Goal: Task Accomplishment & Management: Complete application form

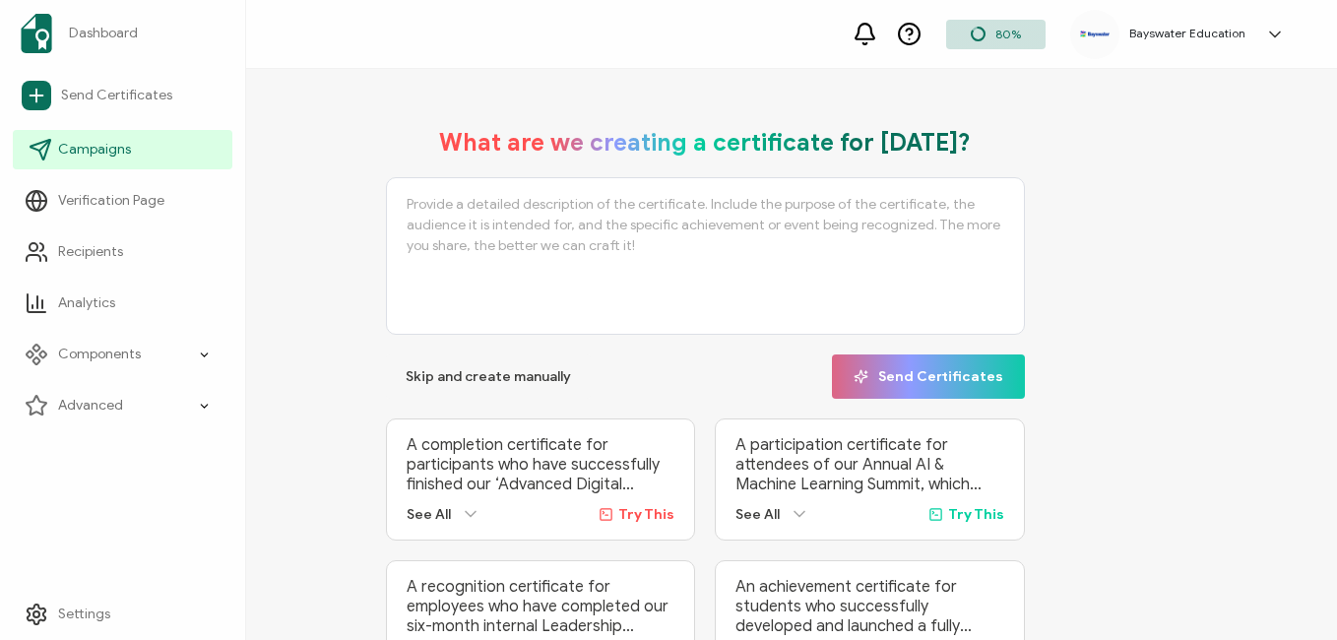
click at [100, 147] on span "Campaigns" at bounding box center [94, 150] width 73 height 20
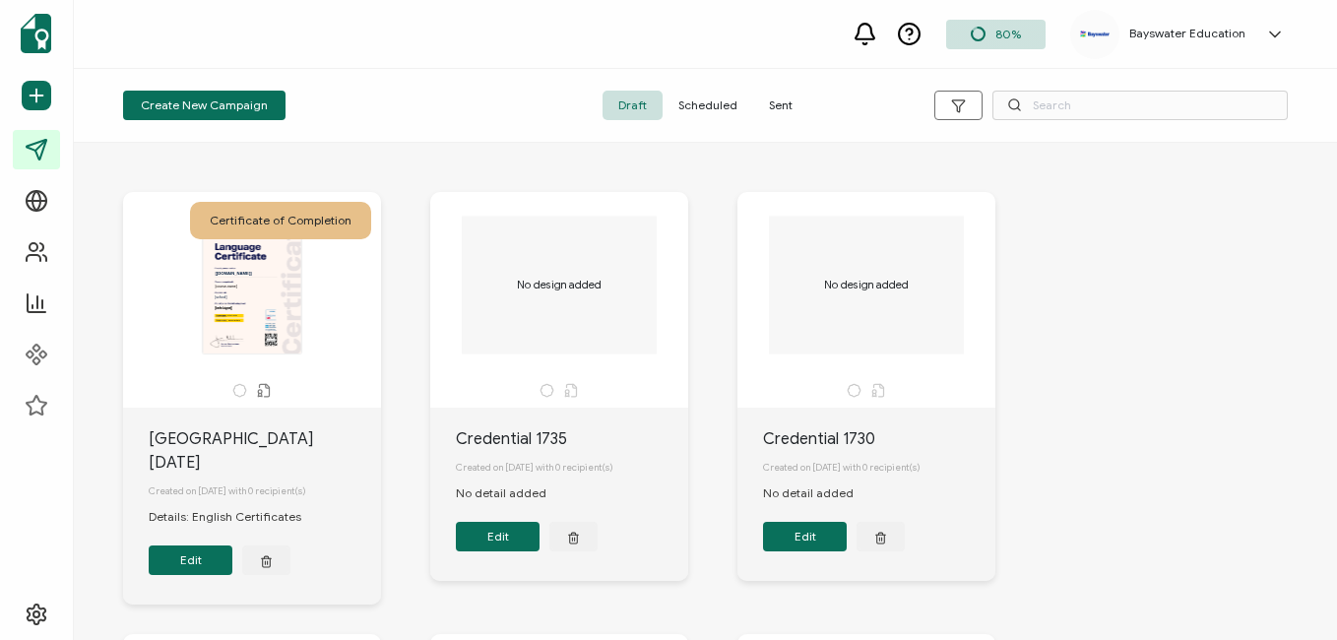
click at [788, 97] on span "Sent" at bounding box center [780, 106] width 55 height 30
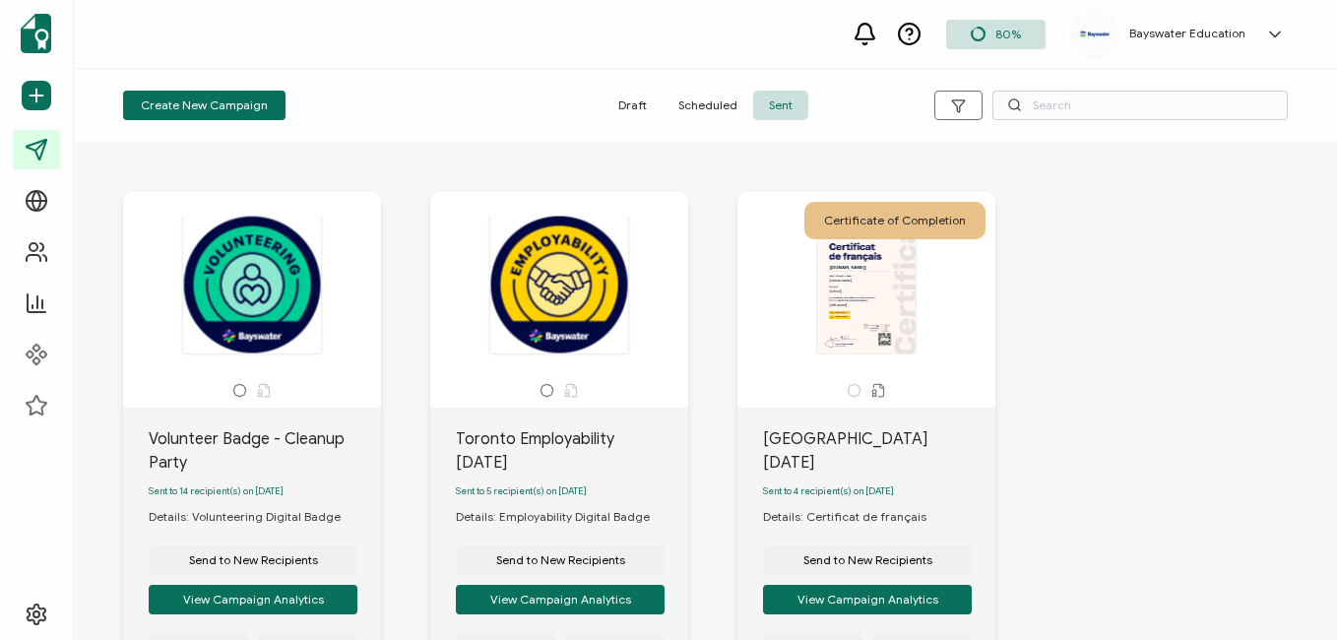
scroll to position [98, 0]
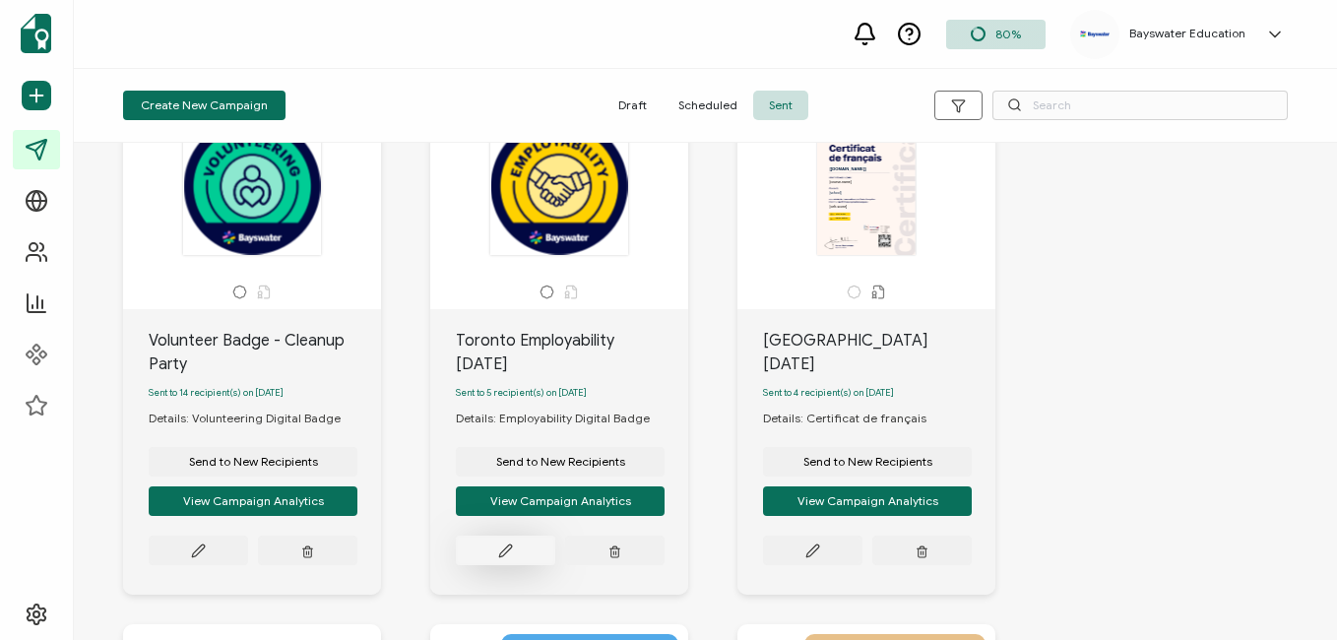
click at [511, 552] on icon at bounding box center [505, 550] width 12 height 12
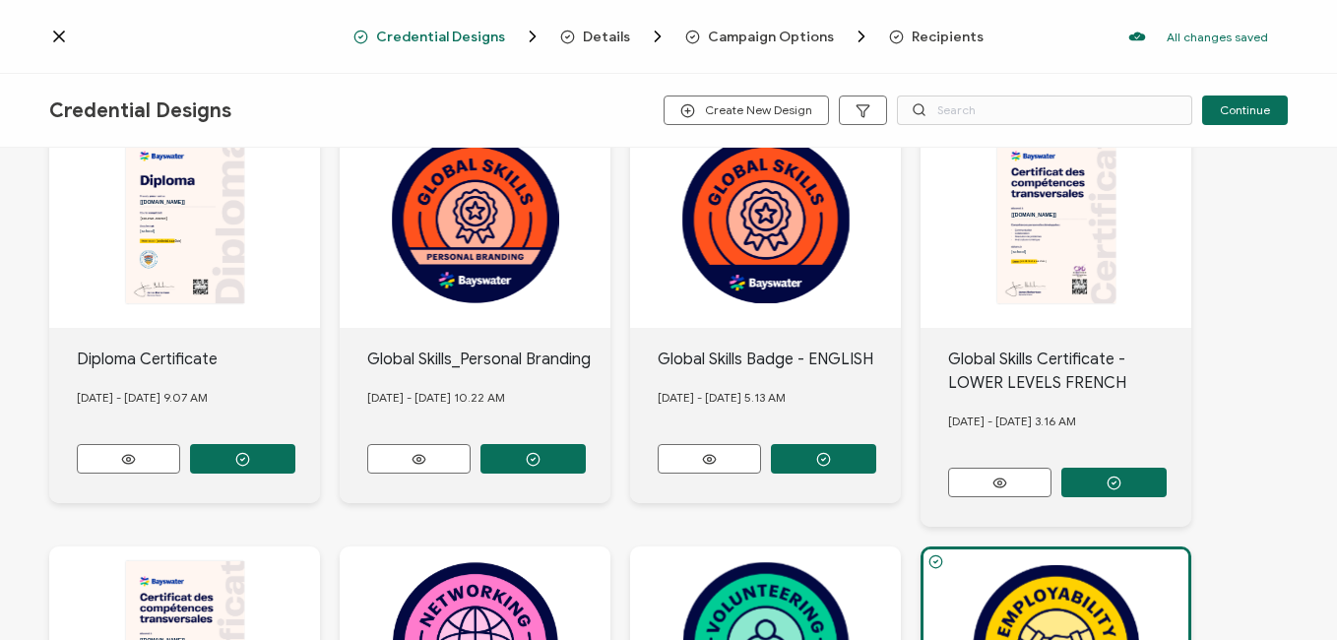
scroll to position [295, 0]
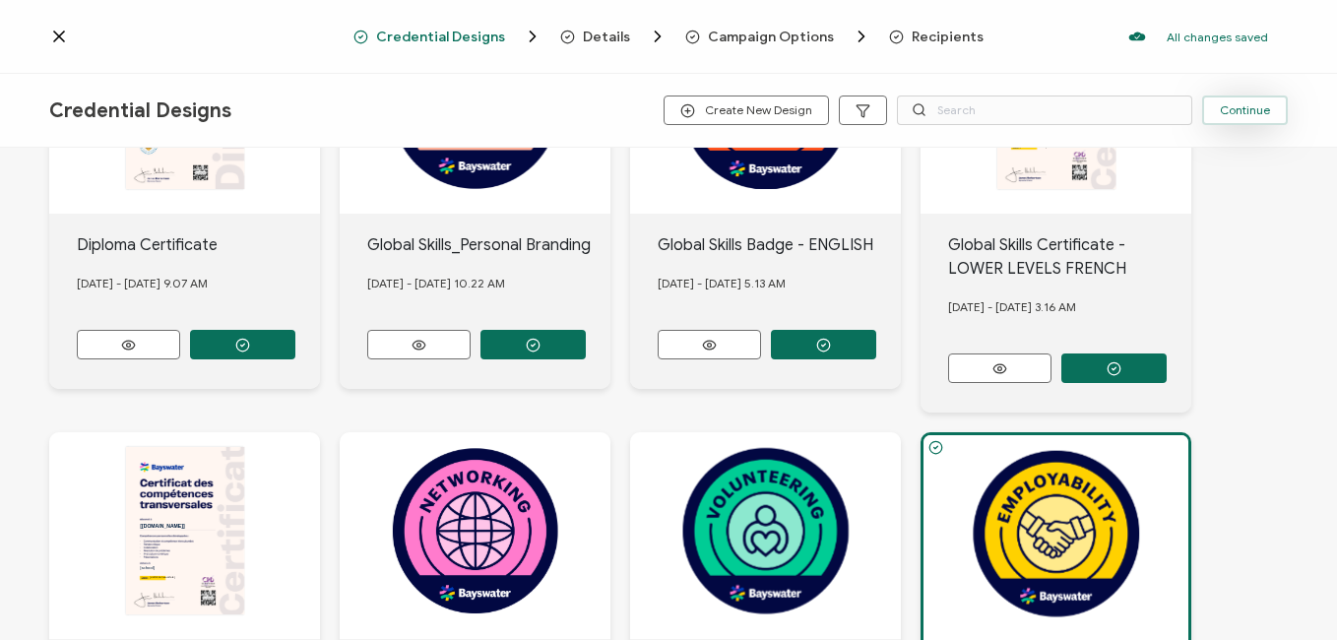
click at [1264, 114] on span "Continue" at bounding box center [1244, 110] width 50 height 12
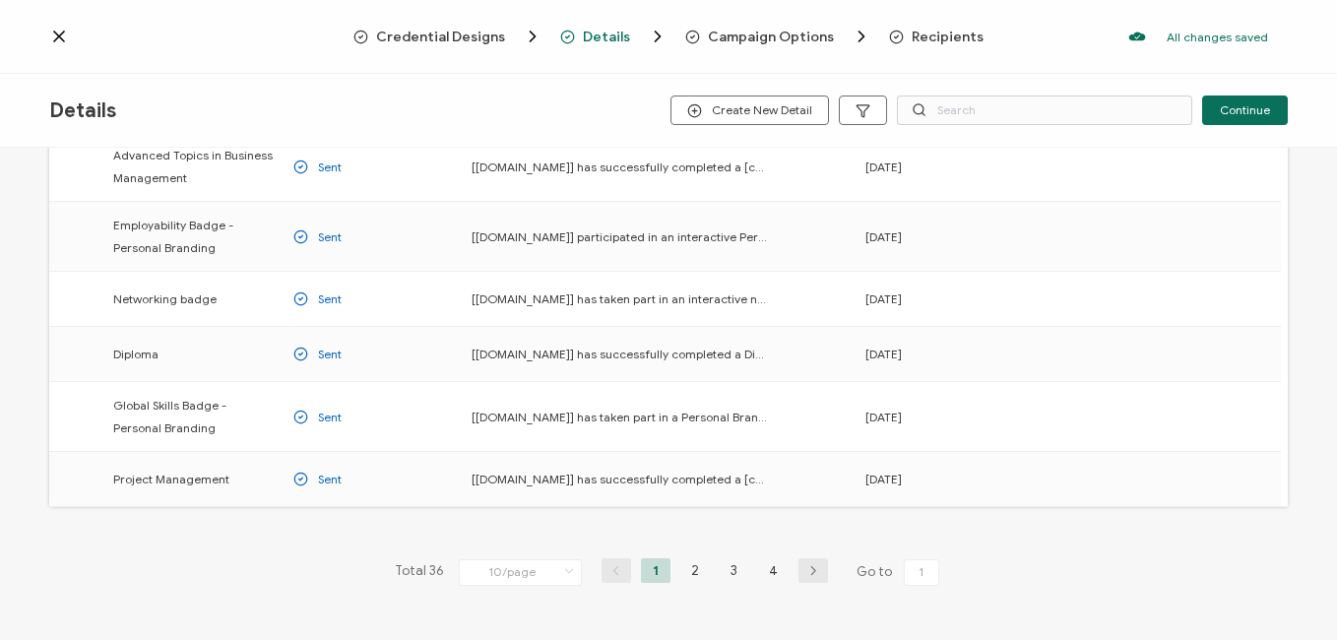
scroll to position [392, 0]
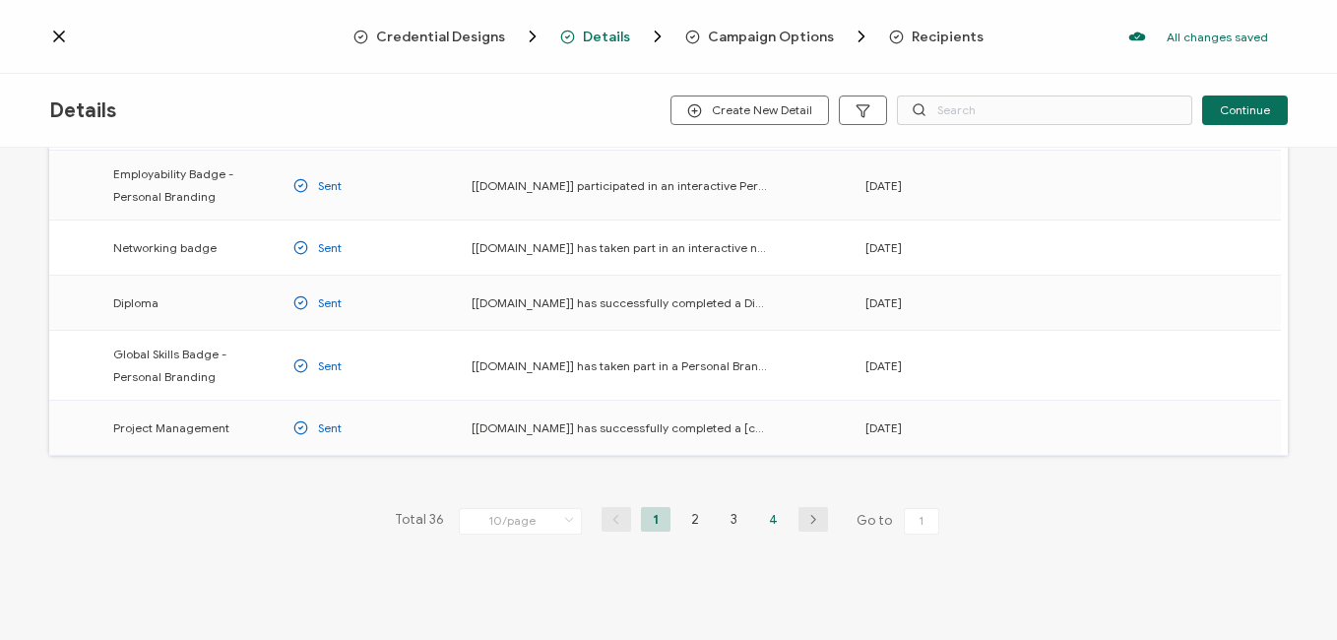
click at [767, 521] on li "4" at bounding box center [774, 519] width 30 height 25
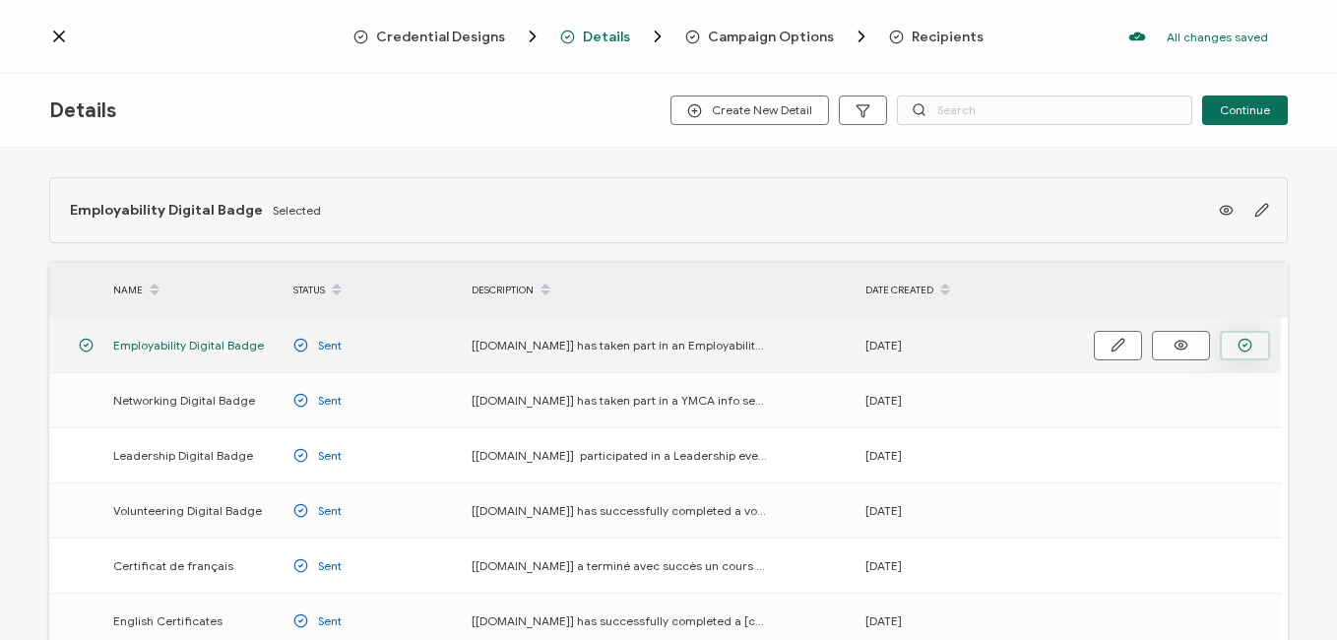
click at [1251, 344] on circle "button" at bounding box center [1244, 345] width 13 height 13
click at [1259, 121] on button "Continue" at bounding box center [1245, 110] width 86 height 30
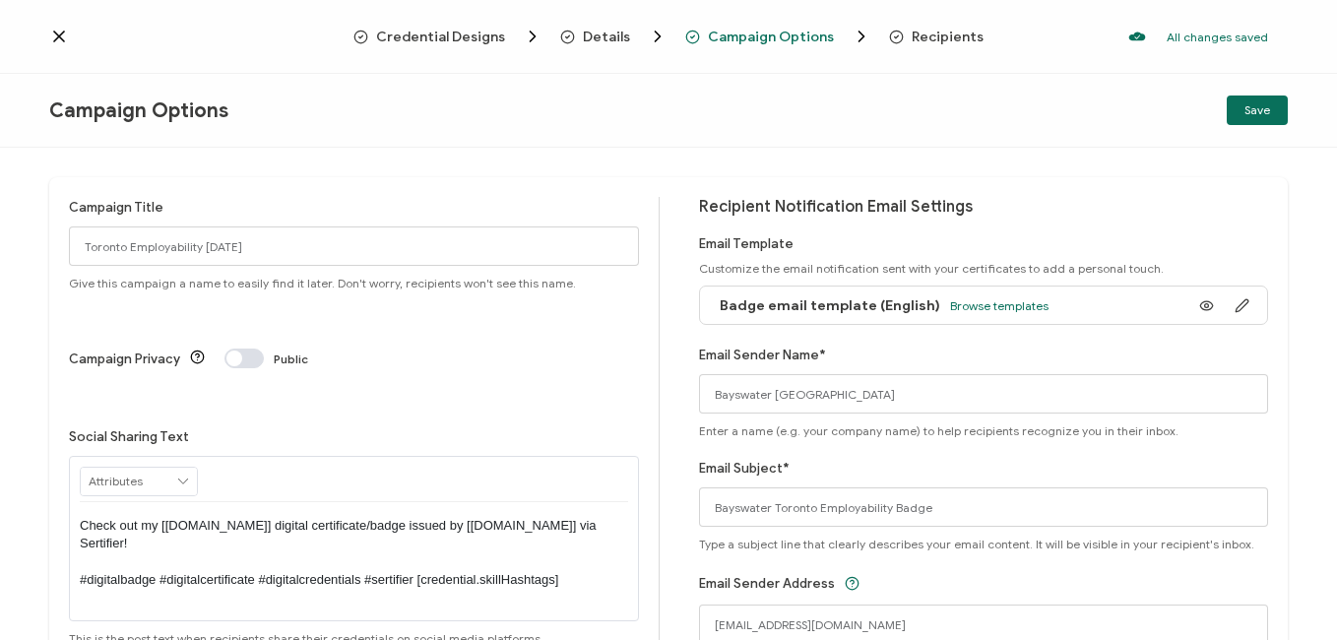
click at [54, 36] on icon at bounding box center [59, 37] width 20 height 20
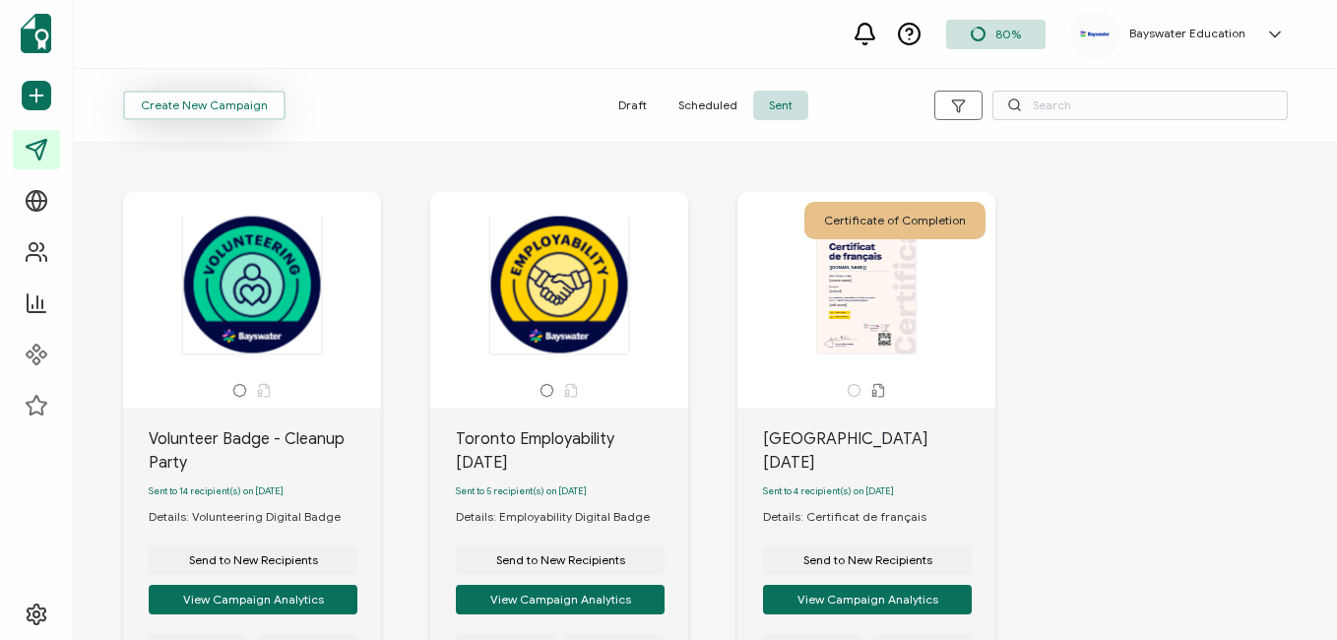
click at [232, 113] on button "Create New Campaign" at bounding box center [204, 106] width 162 height 30
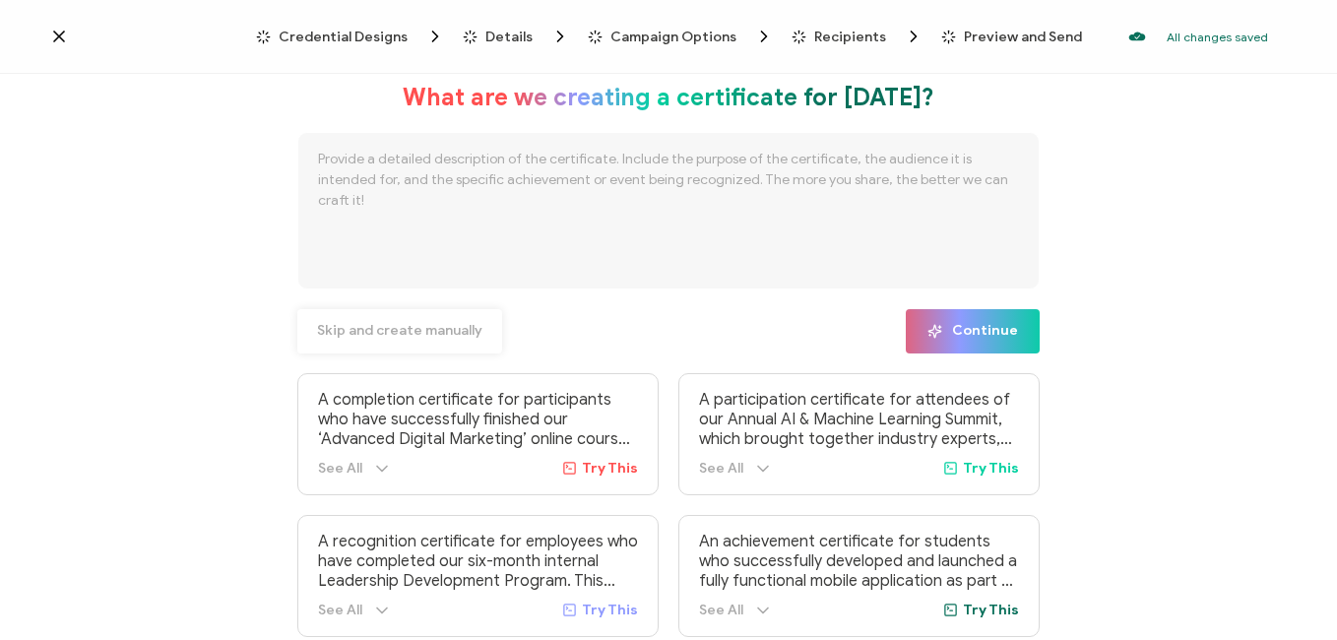
click at [407, 324] on span "Skip and create manually" at bounding box center [399, 331] width 165 height 14
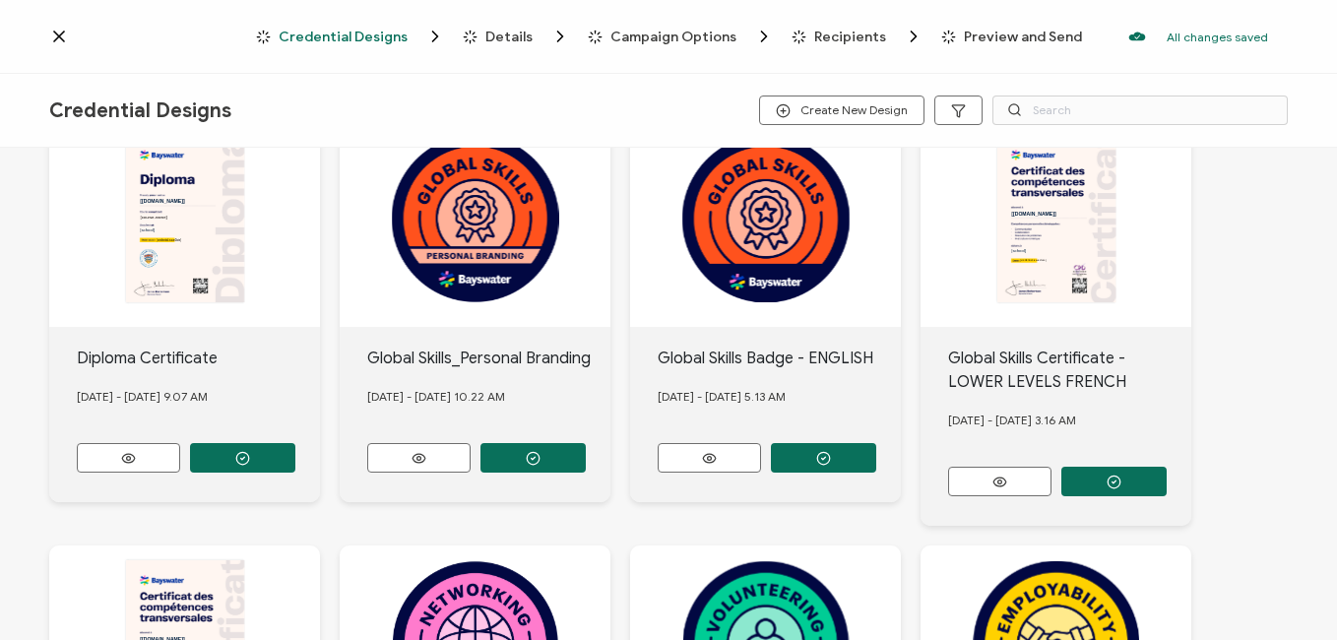
scroll to position [394, 0]
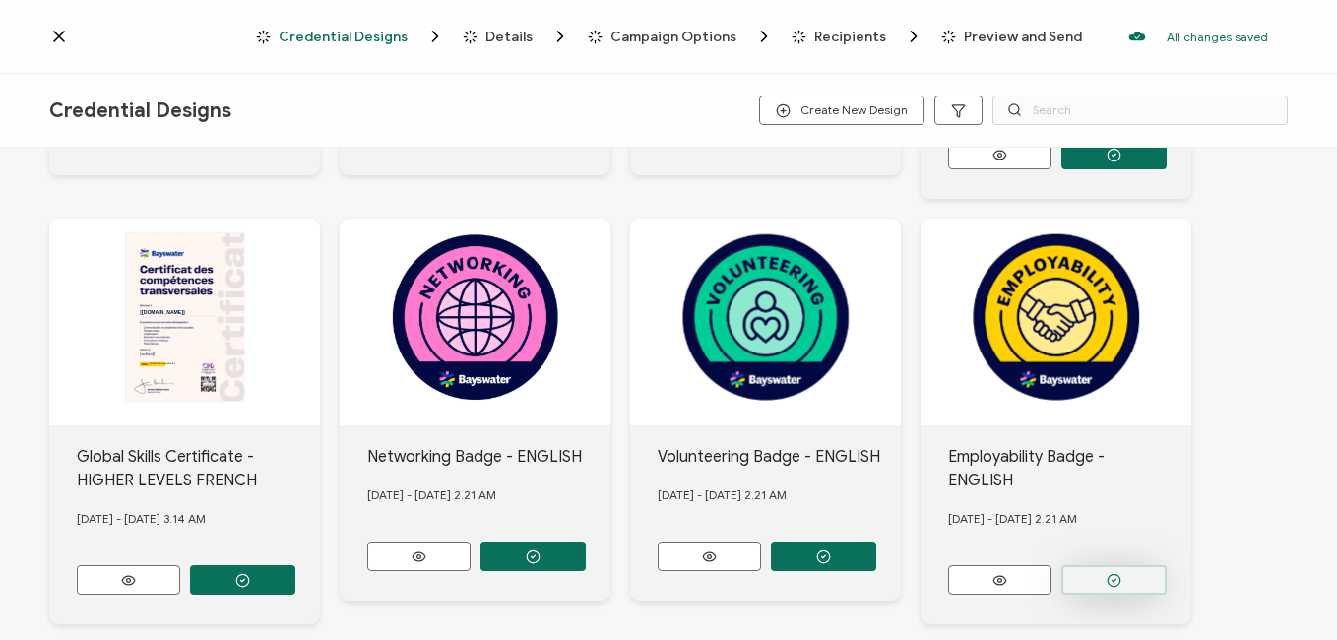
click at [1101, 565] on button "button" at bounding box center [1113, 580] width 105 height 30
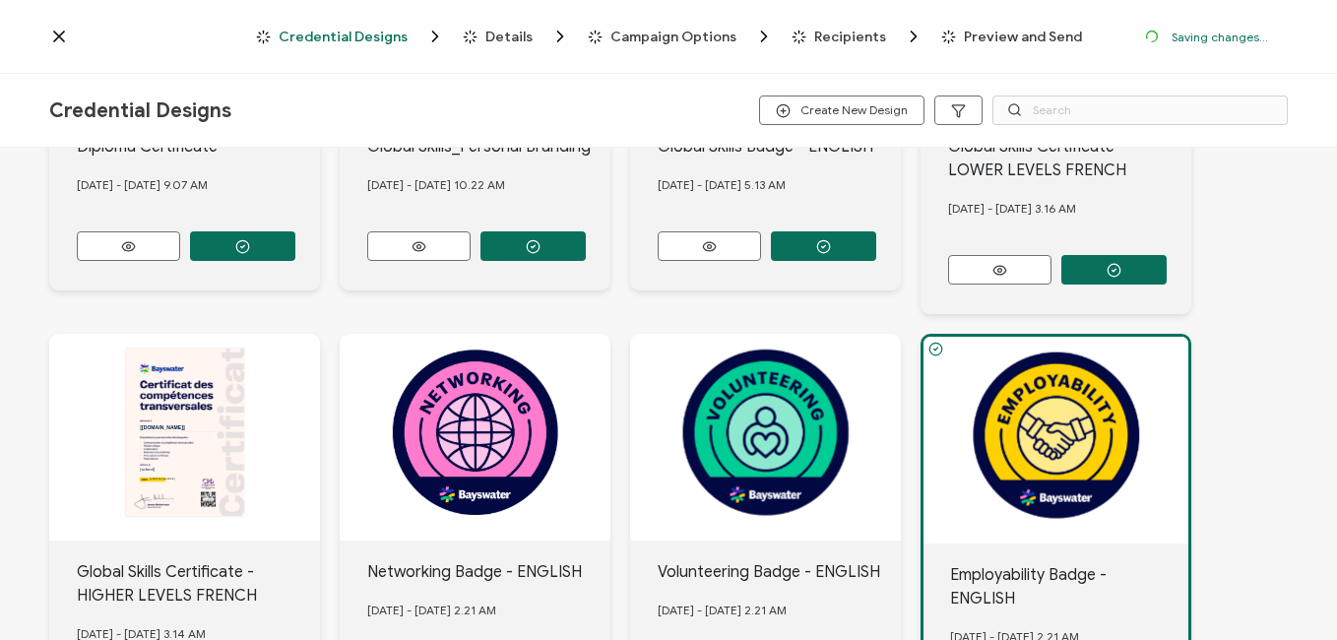
scroll to position [509, 0]
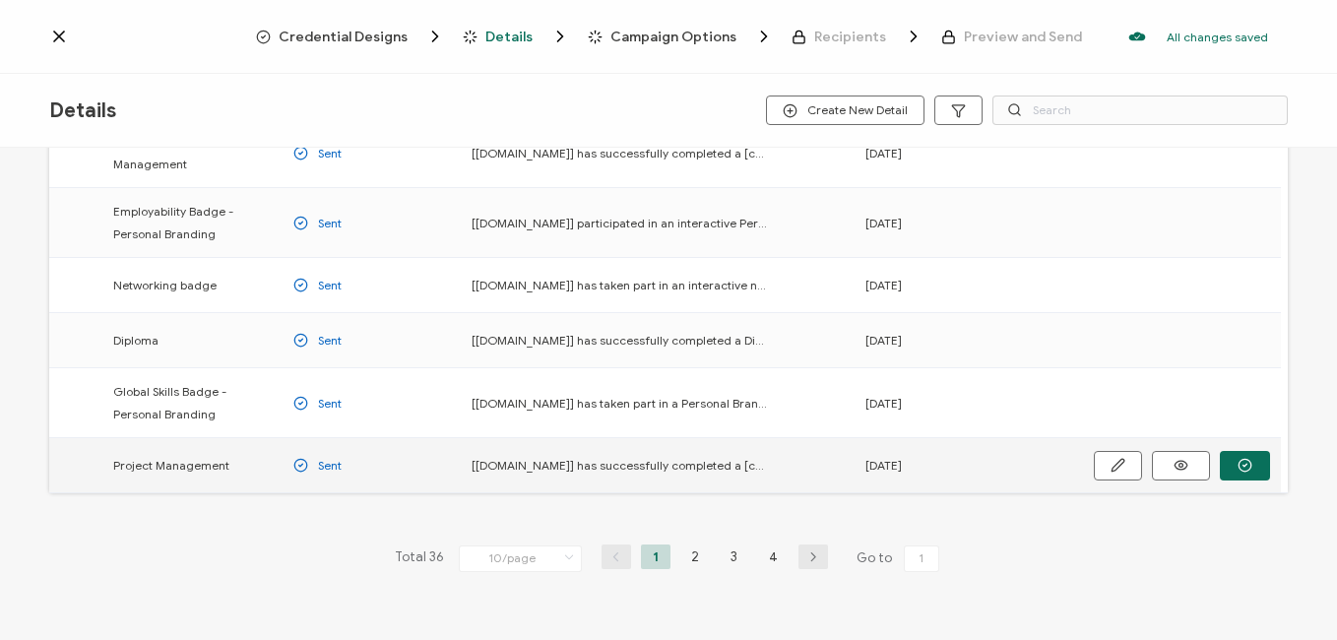
scroll to position [392, 0]
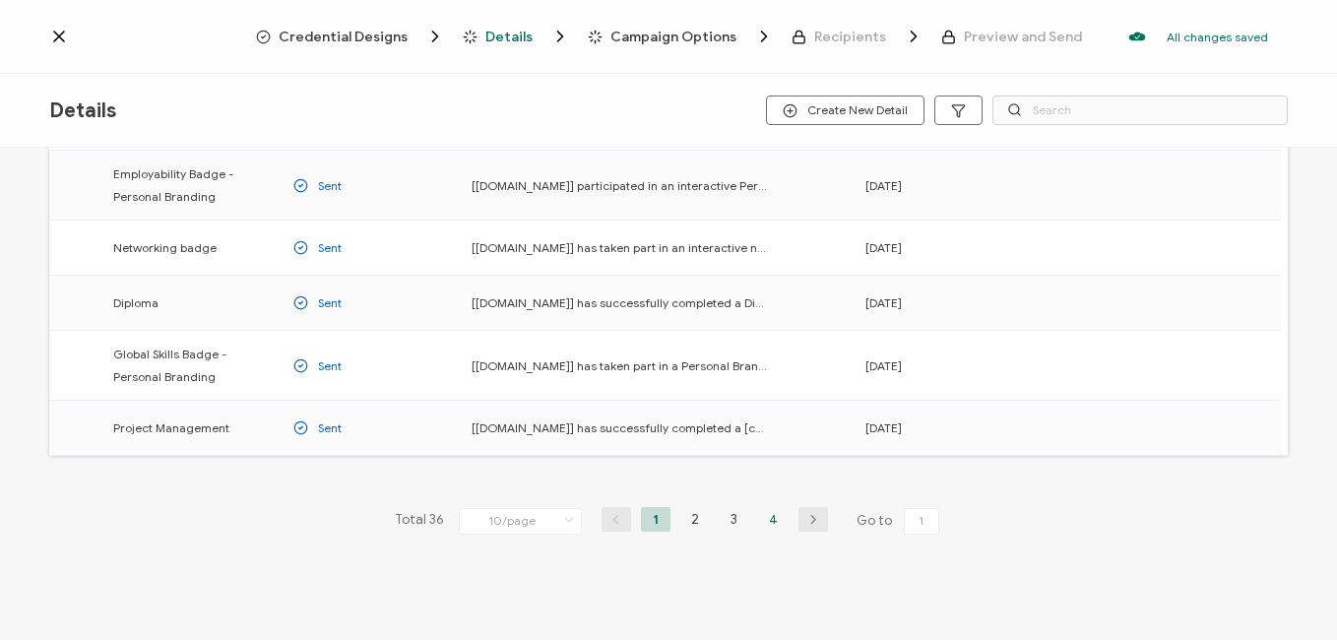
click at [778, 526] on li "4" at bounding box center [774, 519] width 30 height 25
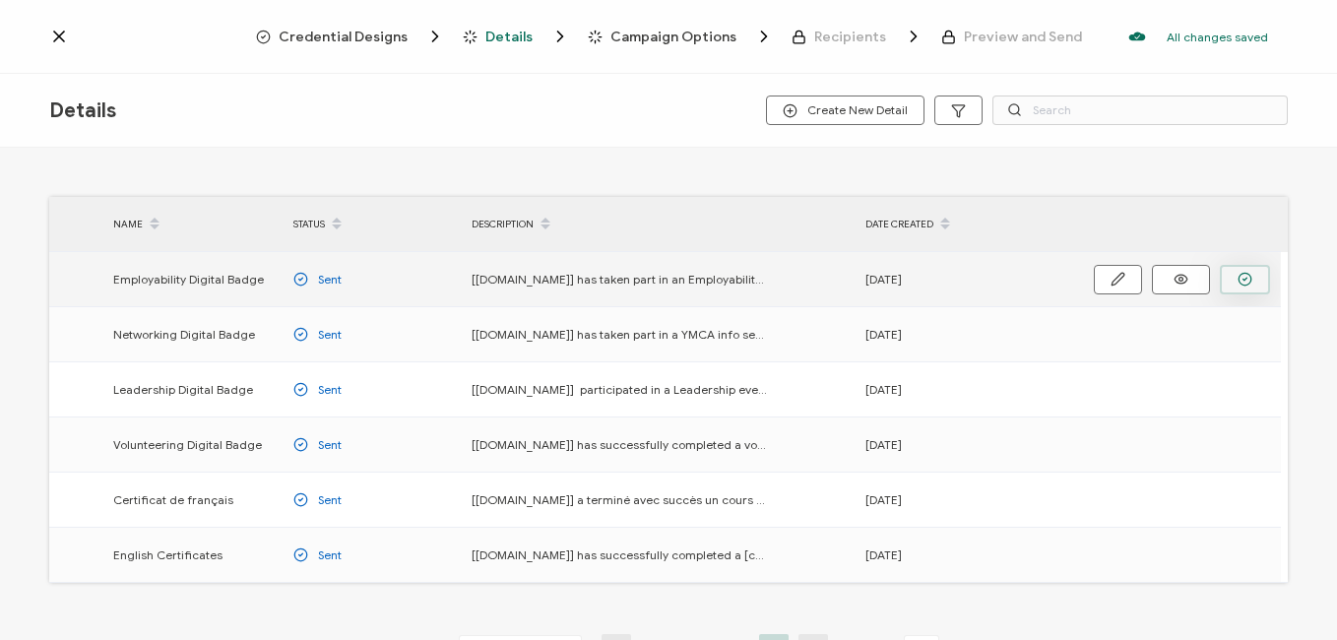
click at [1246, 277] on icon "button" at bounding box center [1244, 279] width 15 height 15
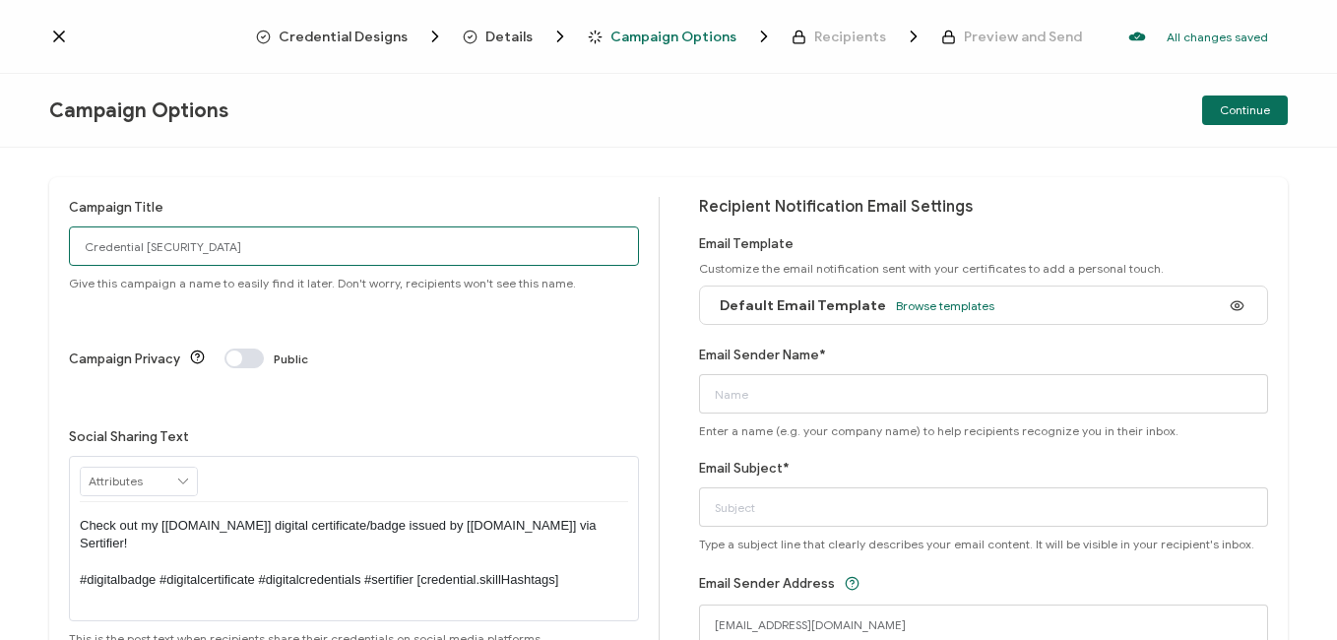
click at [340, 247] on input "Credential [SECURITY_DATA]" at bounding box center [354, 245] width 570 height 39
drag, startPoint x: 340, startPoint y: 247, endPoint x: 0, endPoint y: 243, distance: 339.6
click at [0, 243] on html "Credential Designs Details Campaign Options Recipients Preview and Send All cha…" at bounding box center [668, 320] width 1337 height 640
type input "B"
type input "t"
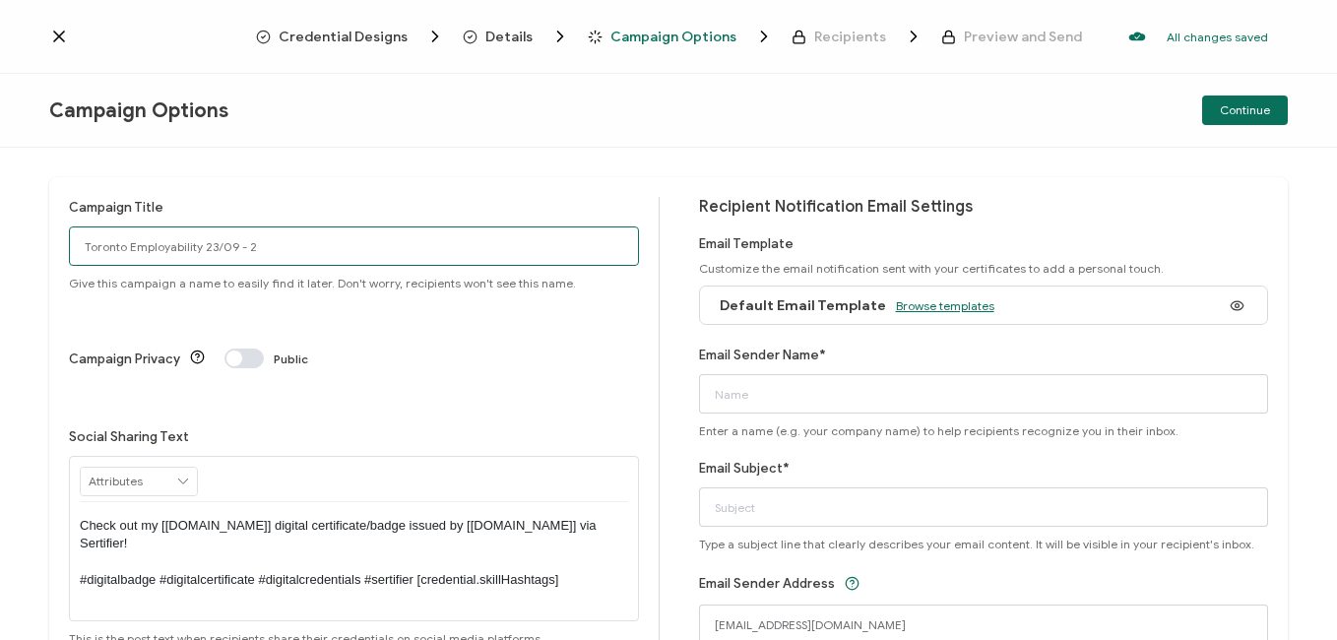
type input "Toronto Employability 23/09 - 2"
click at [956, 308] on span "Browse templates" at bounding box center [945, 305] width 98 height 15
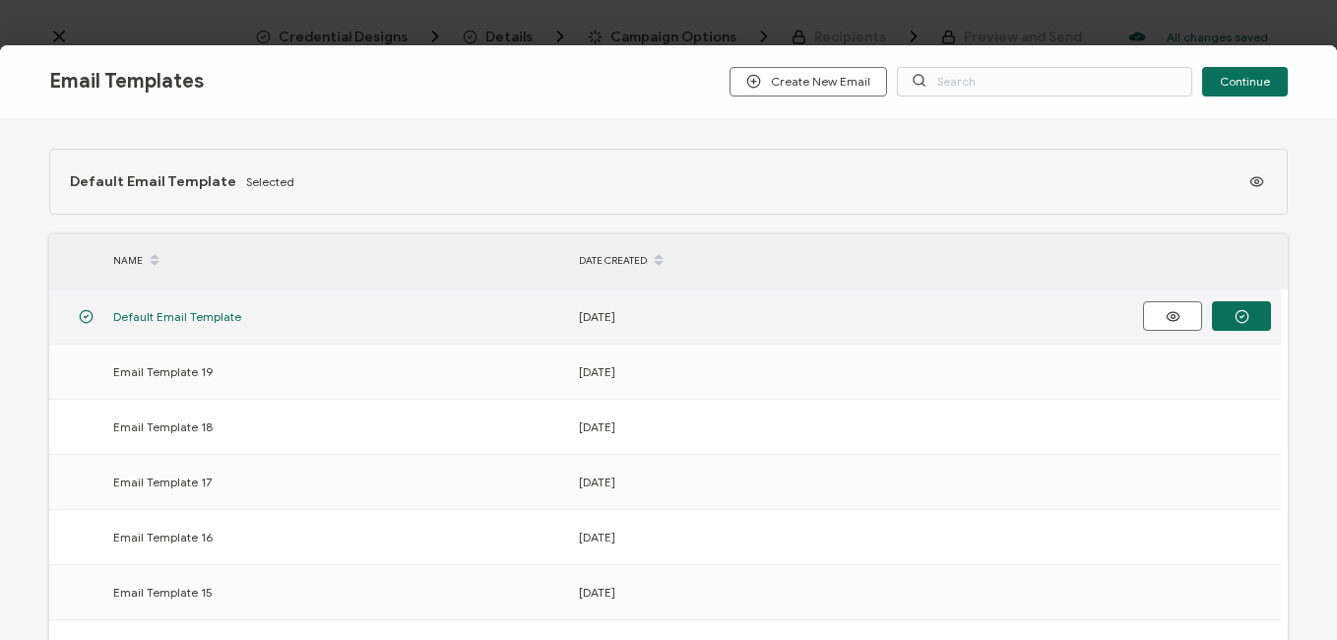
scroll to position [389, 0]
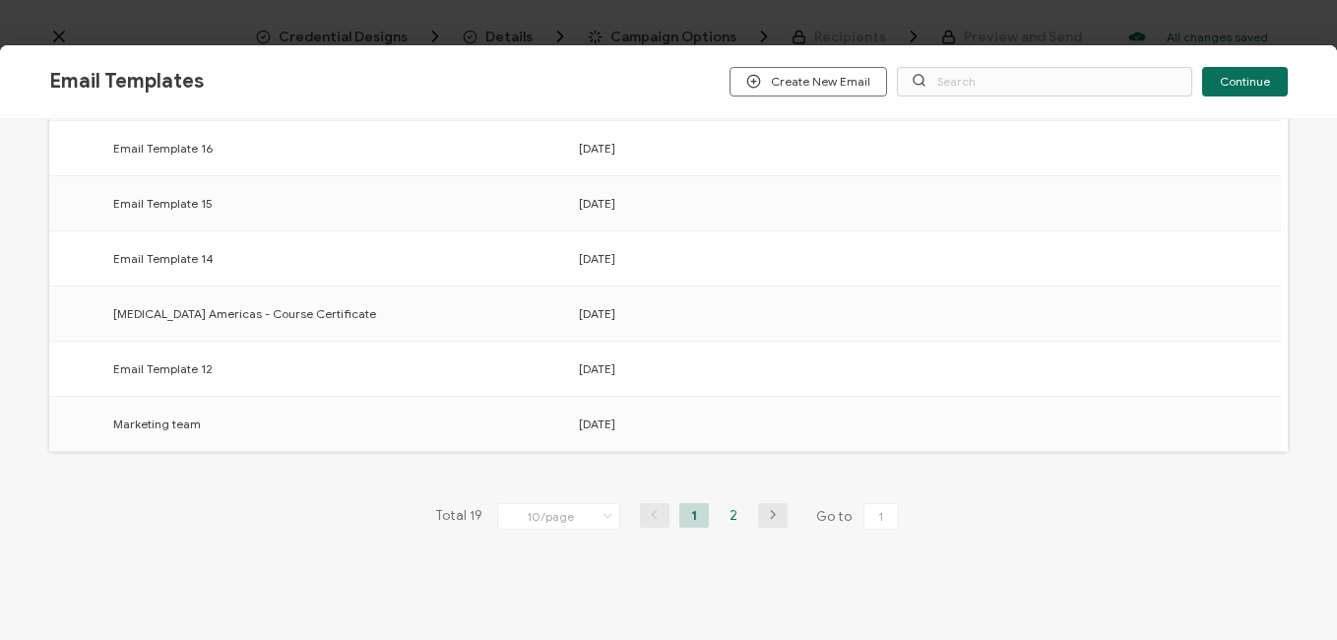
click at [736, 519] on li "2" at bounding box center [733, 515] width 30 height 25
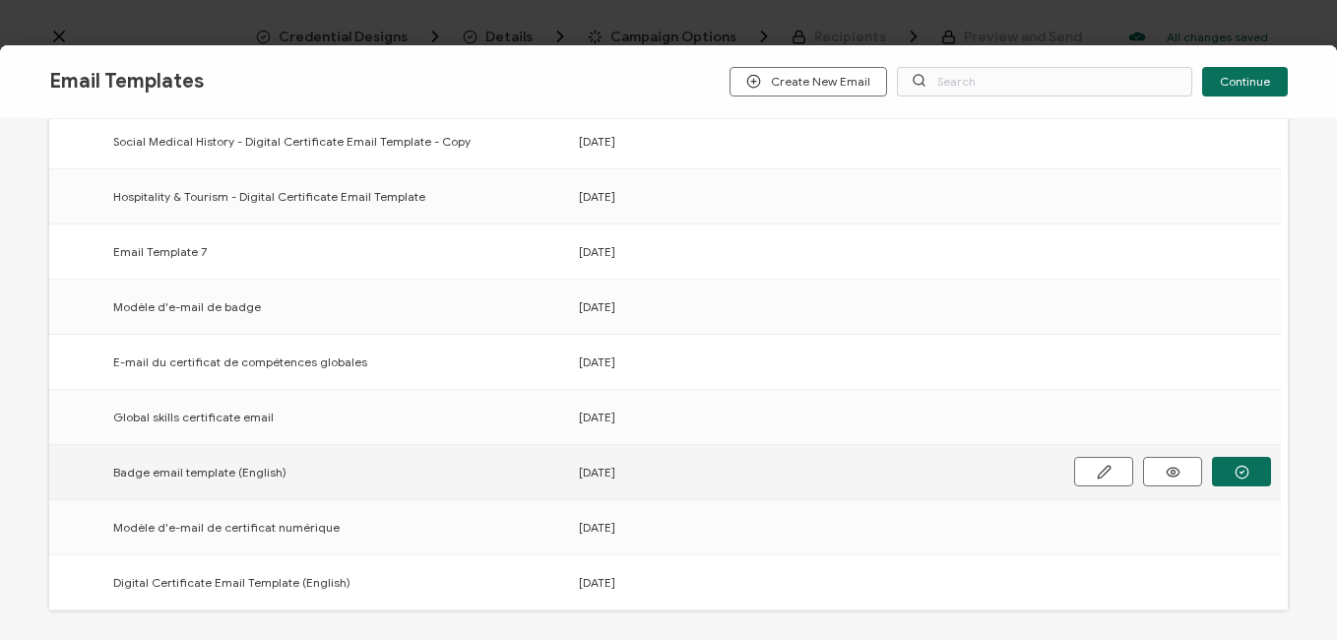
scroll to position [295, 0]
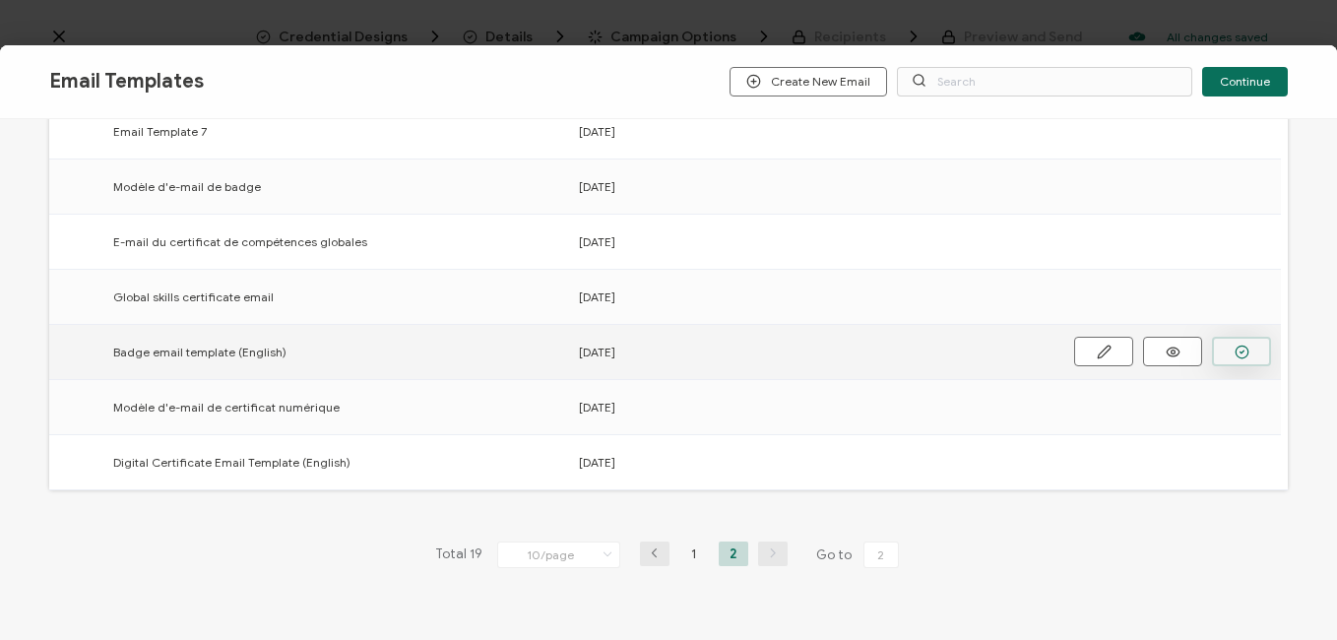
click at [1228, 353] on button "button" at bounding box center [1241, 352] width 59 height 30
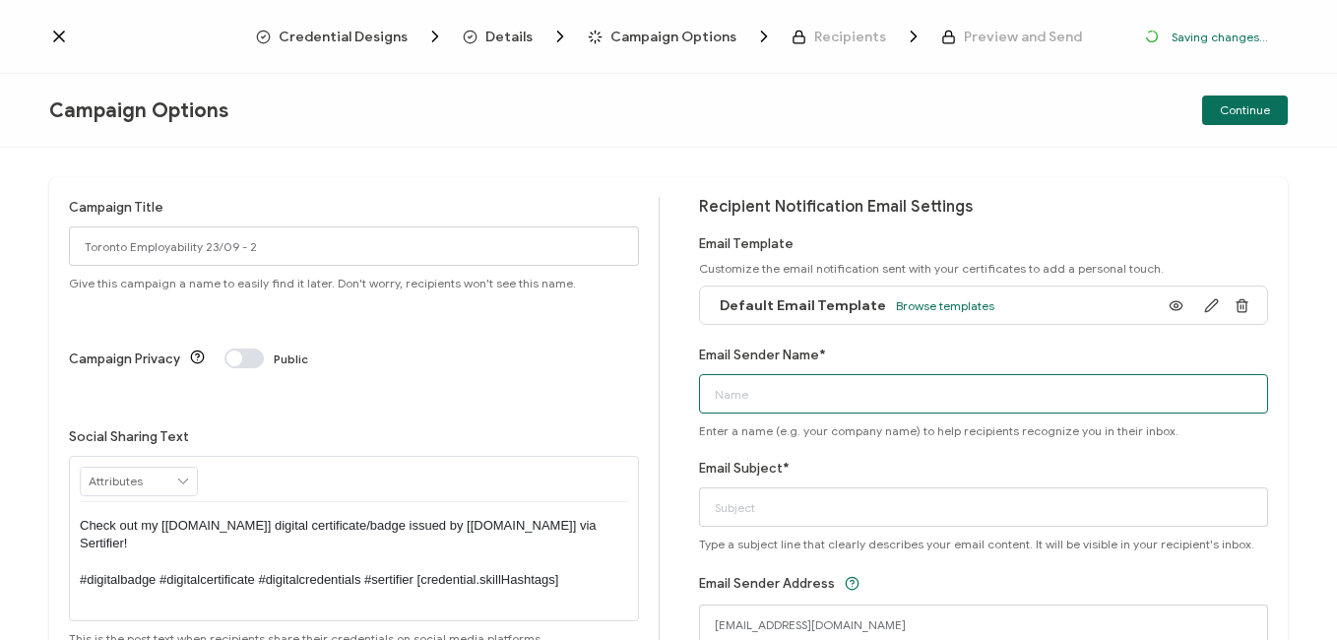
click at [850, 405] on input "Email Sender Name*" at bounding box center [984, 393] width 570 height 39
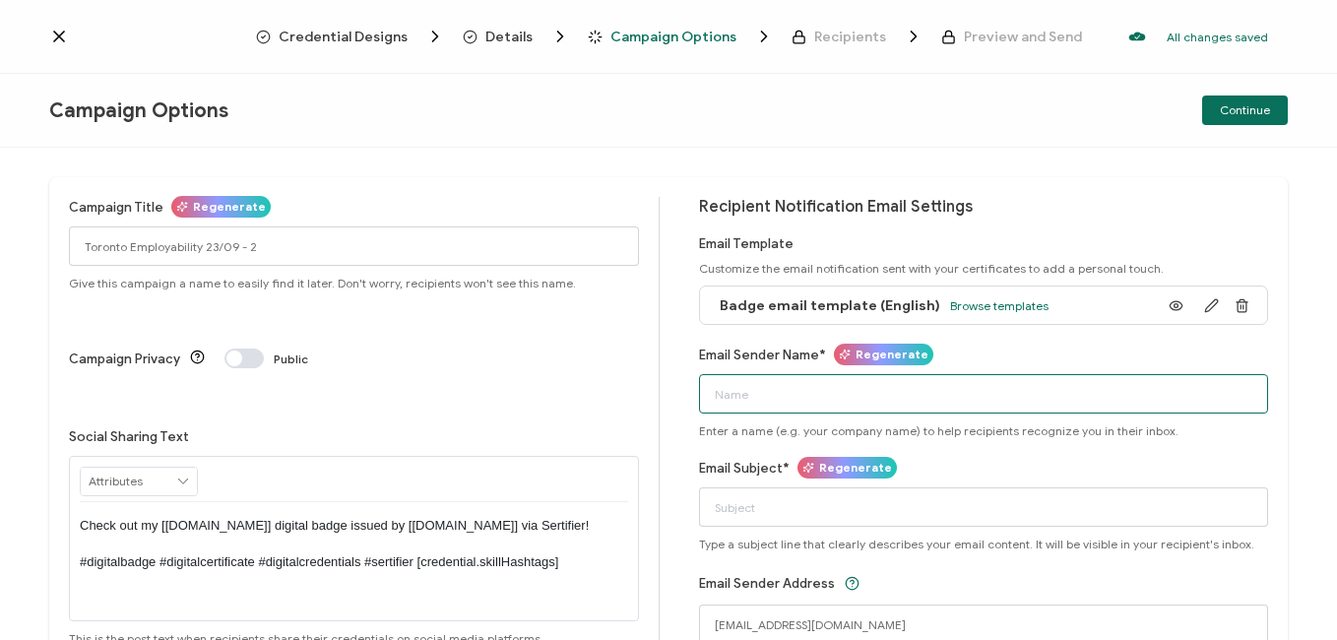
click at [850, 405] on input "Email Sender Name*" at bounding box center [984, 393] width 570 height 39
type input "Bayswater [GEOGRAPHIC_DATA]"
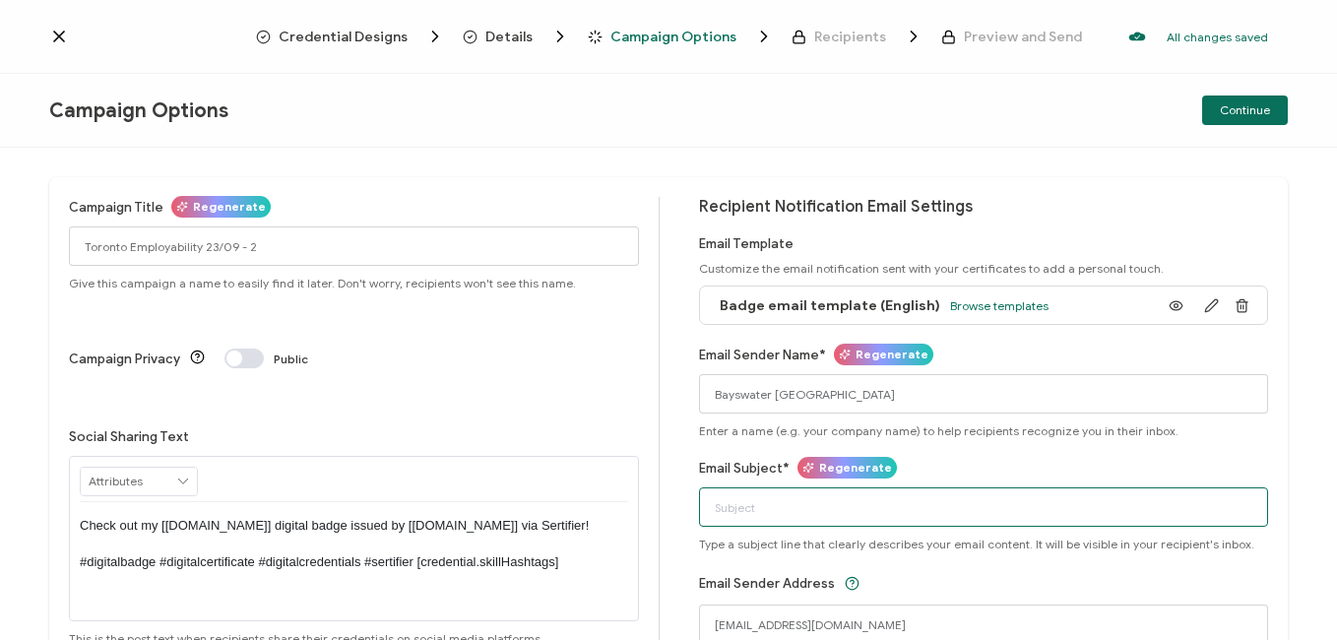
click at [907, 521] on input "Email Subject*" at bounding box center [984, 506] width 570 height 39
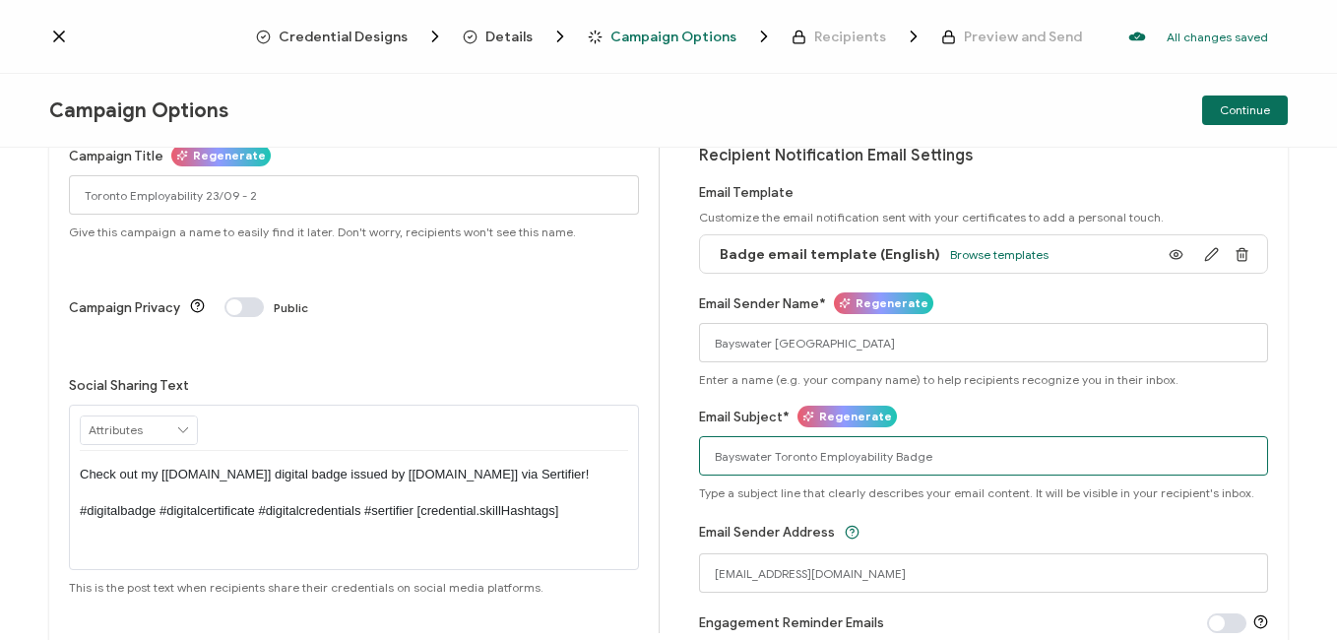
scroll to position [133, 0]
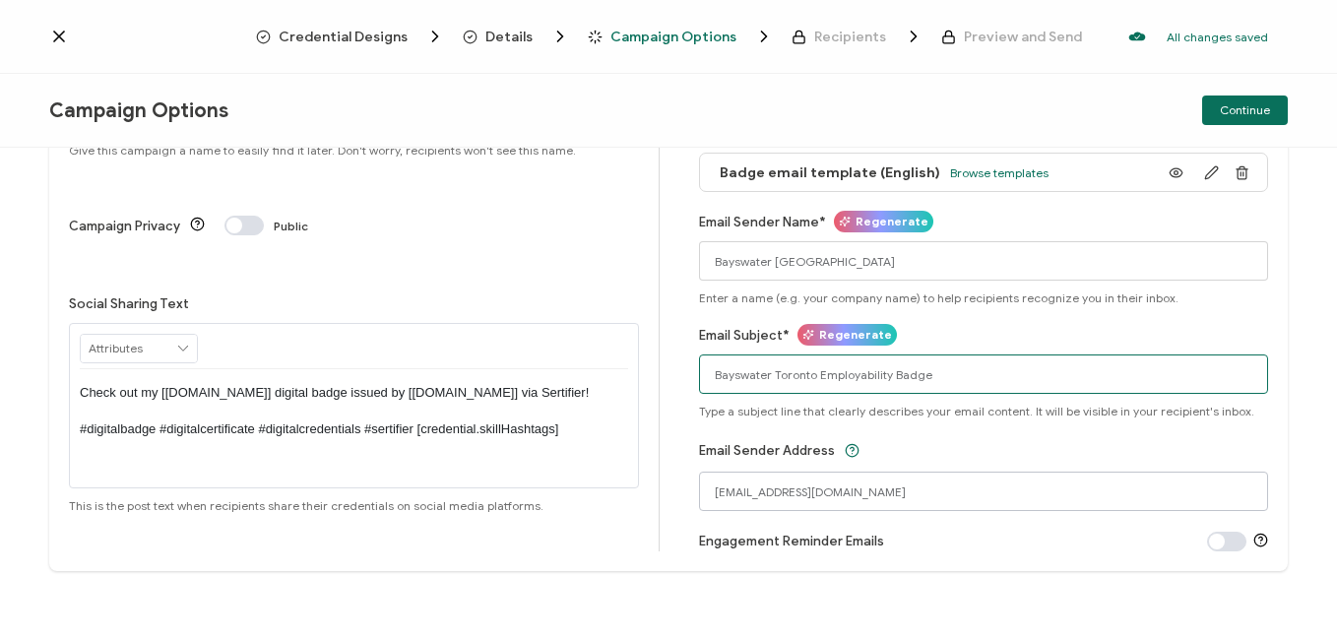
type input "Bayswater Toronto Employability Badge"
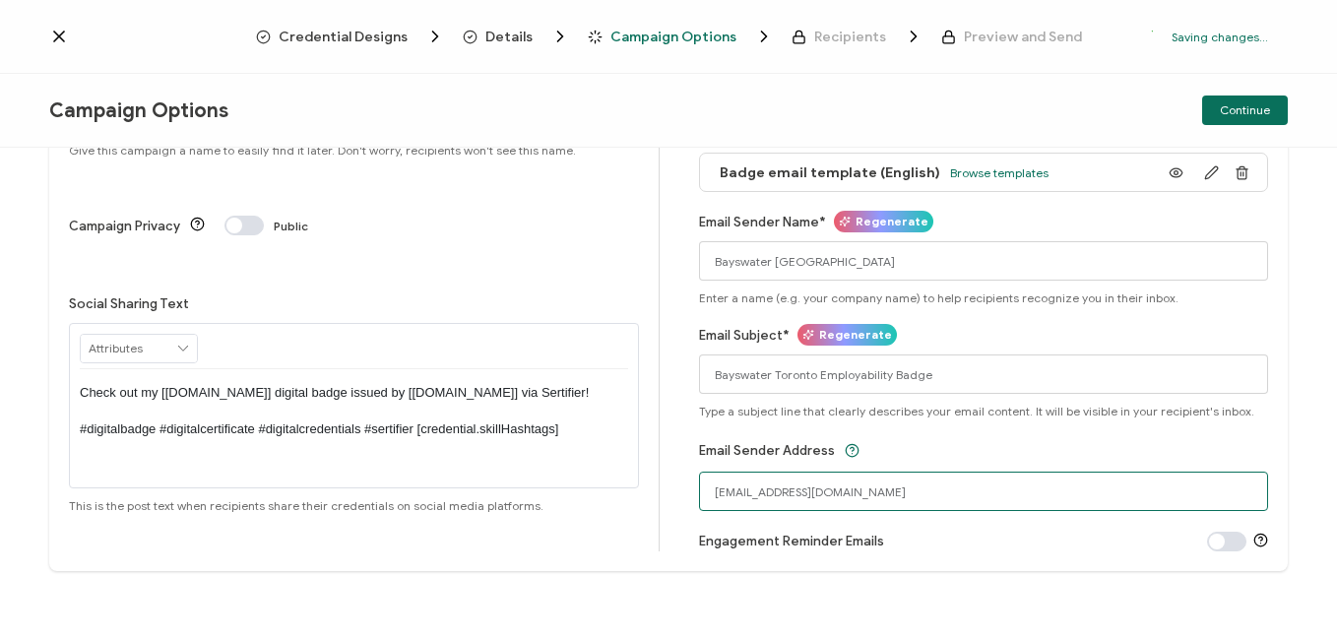
click at [793, 500] on input "[EMAIL_ADDRESS][DOMAIN_NAME]" at bounding box center [984, 490] width 570 height 39
drag, startPoint x: 1010, startPoint y: 500, endPoint x: 0, endPoint y: 419, distance: 1013.0
click at [0, 419] on html "Credential Designs Details Campaign Options Recipients Preview and Send Saving …" at bounding box center [668, 320] width 1337 height 640
type input "[EMAIL_ADDRESS][DOMAIN_NAME]"
click at [1265, 106] on span "Continue" at bounding box center [1244, 110] width 50 height 12
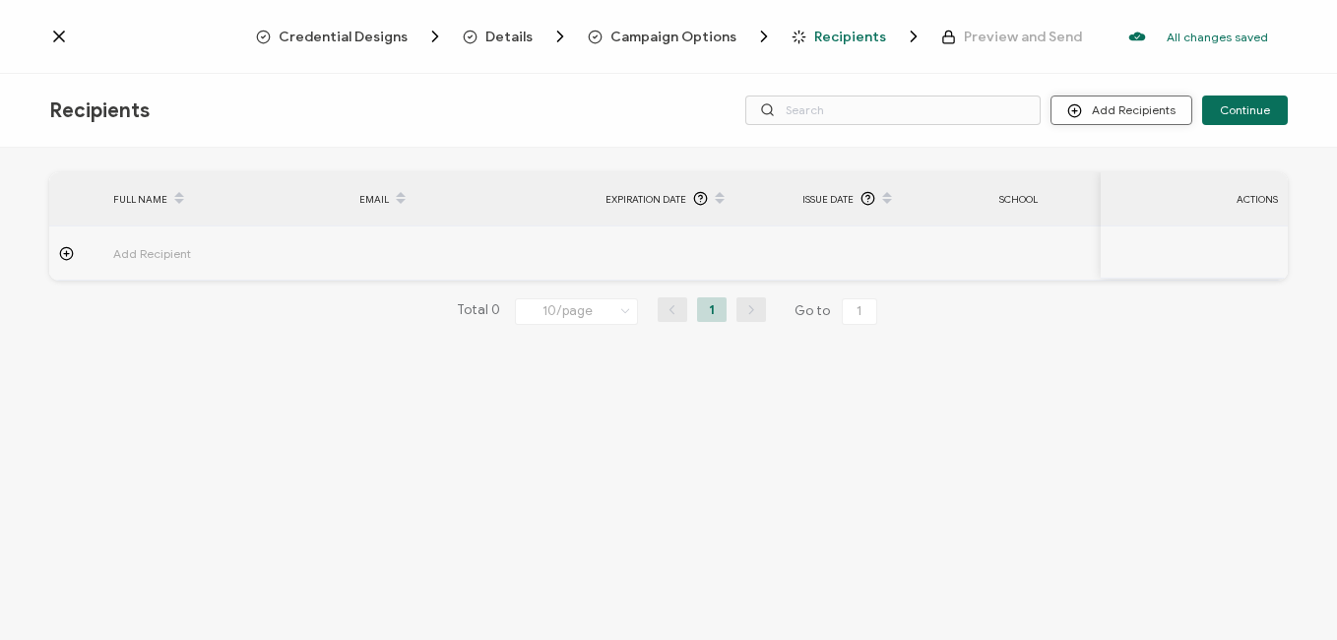
click at [1146, 112] on button "Add Recipients" at bounding box center [1121, 110] width 142 height 30
click at [1128, 117] on button "Add Recipients" at bounding box center [1121, 110] width 142 height 30
click at [1130, 156] on span "Upload Recipients" at bounding box center [1145, 162] width 99 height 15
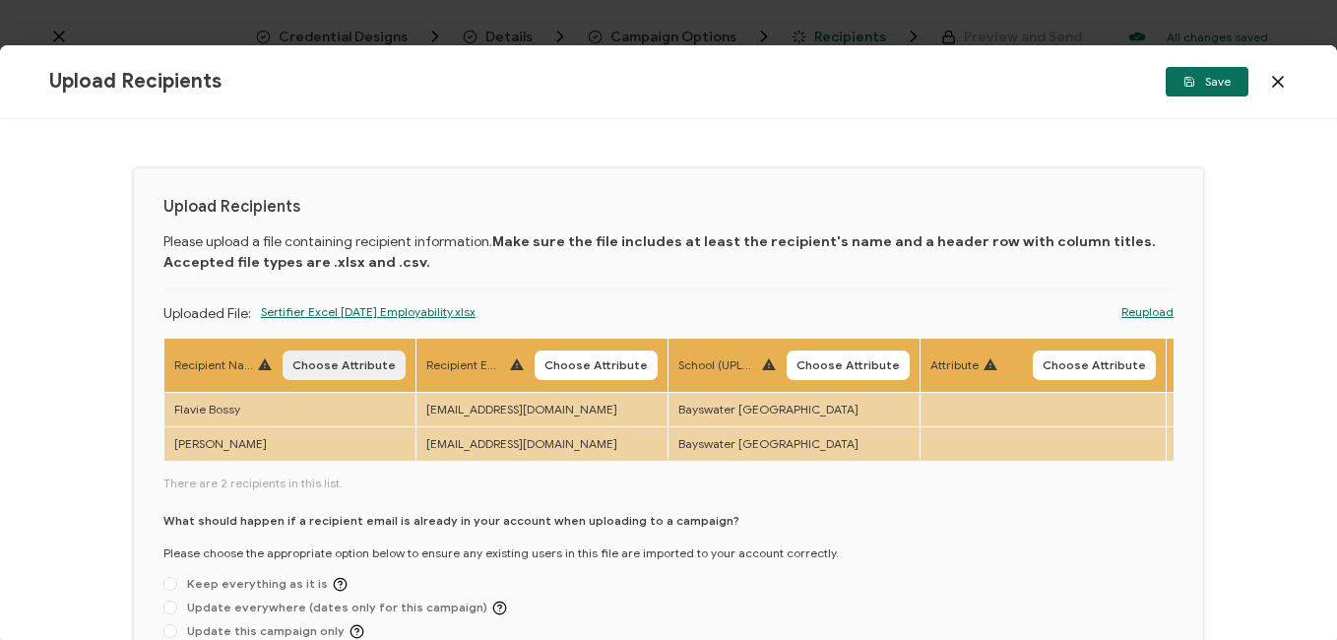
click at [363, 364] on span "Choose Attribute" at bounding box center [343, 365] width 103 height 12
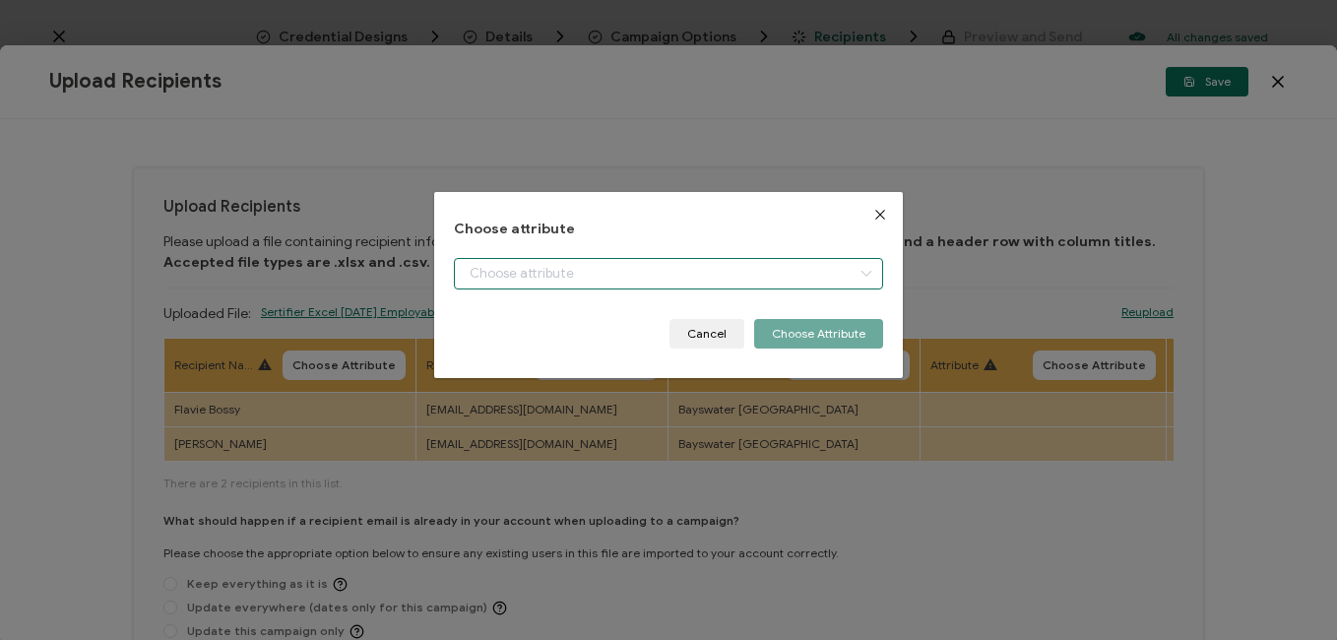
click at [580, 276] on input "dialog" at bounding box center [668, 273] width 428 height 31
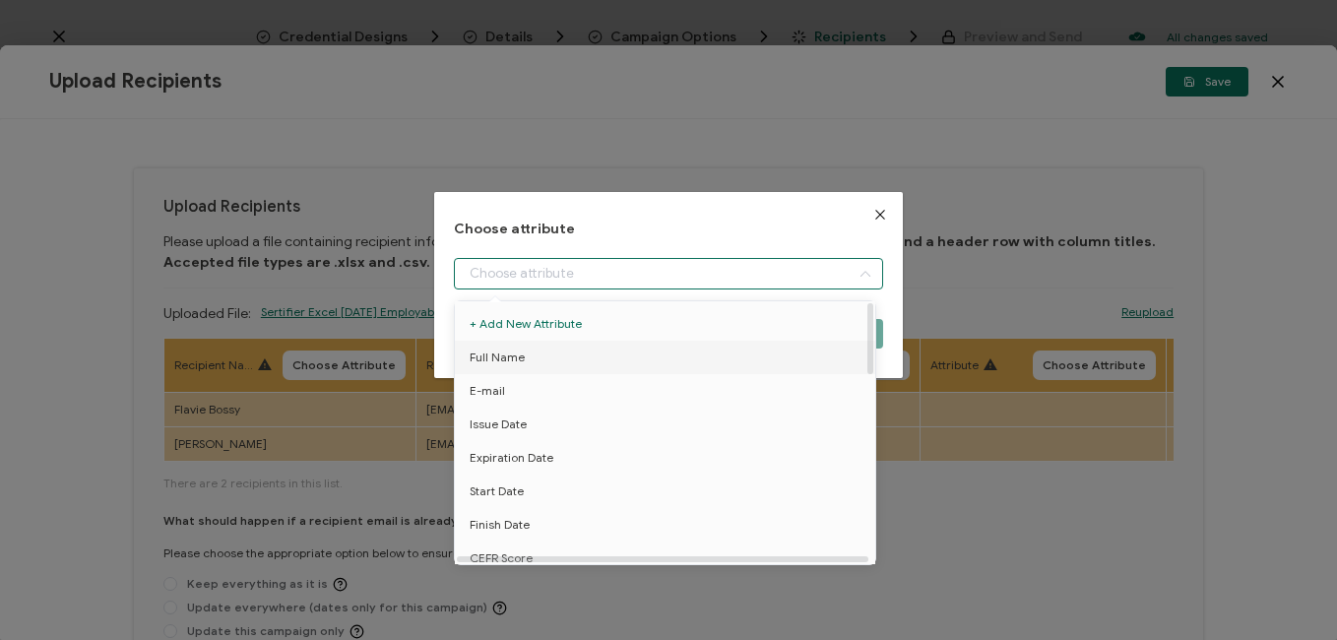
click at [516, 355] on span "Full Name" at bounding box center [496, 357] width 55 height 33
type input "Full Name"
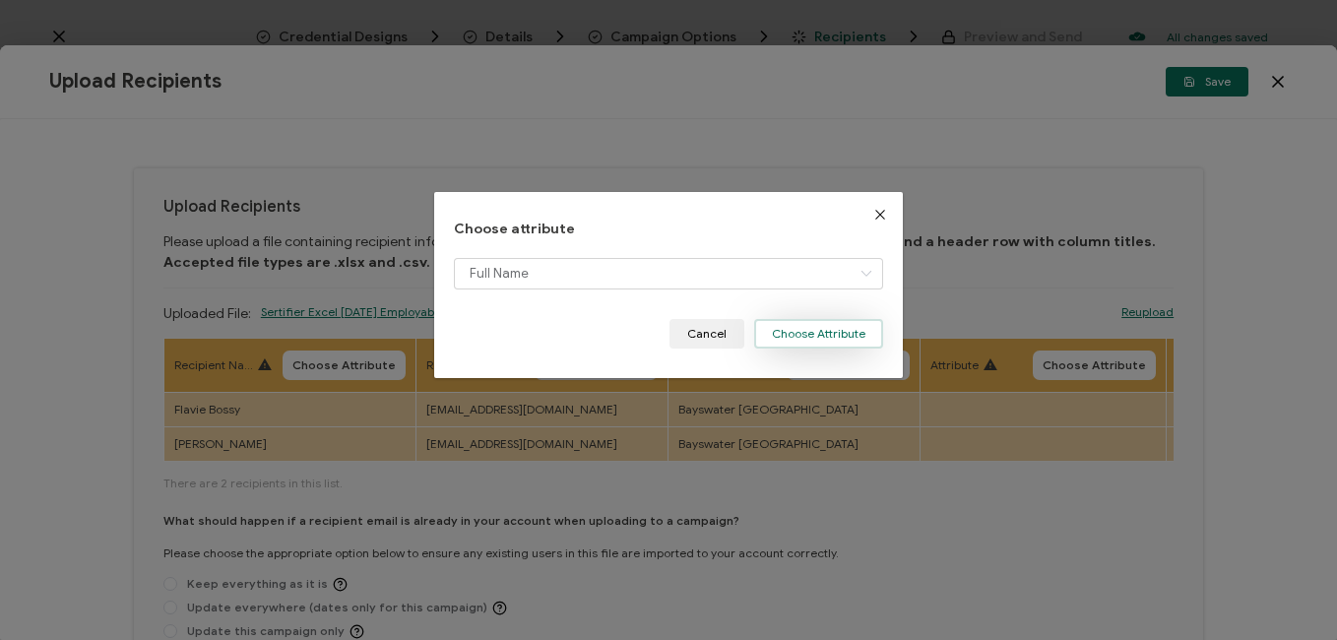
click at [804, 329] on button "Choose Attribute" at bounding box center [818, 334] width 129 height 30
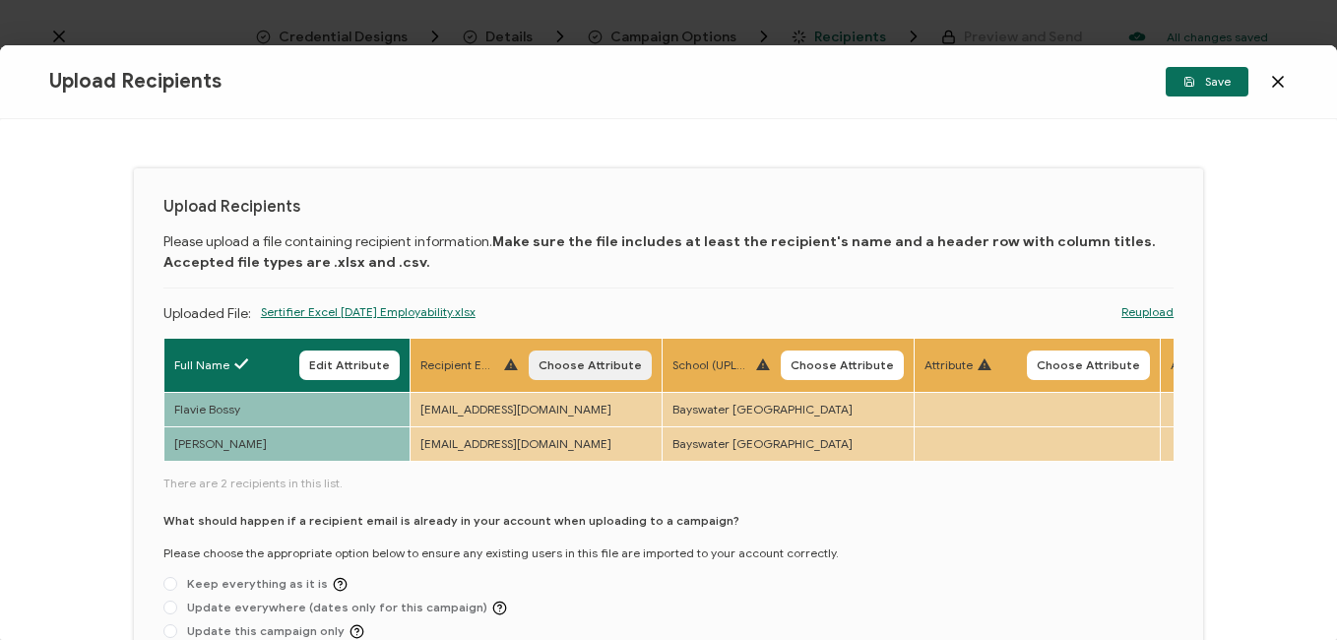
click at [608, 364] on span "Choose Attribute" at bounding box center [589, 365] width 103 height 12
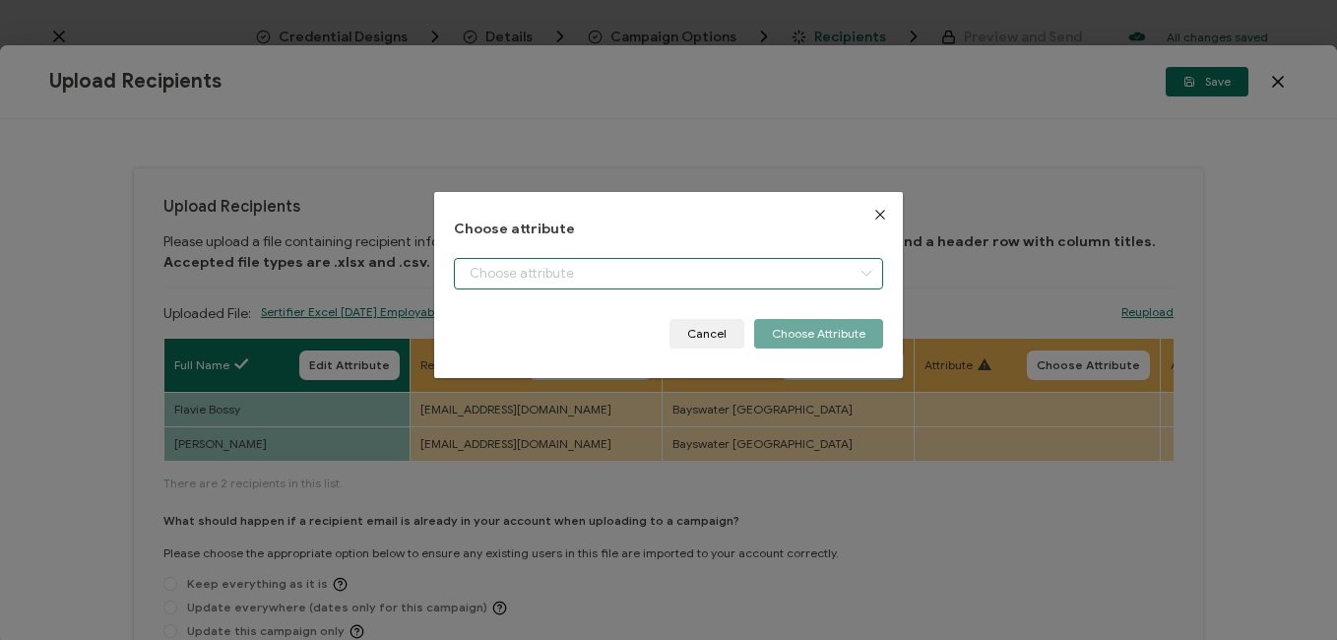
click at [629, 277] on input "dialog" at bounding box center [668, 273] width 428 height 31
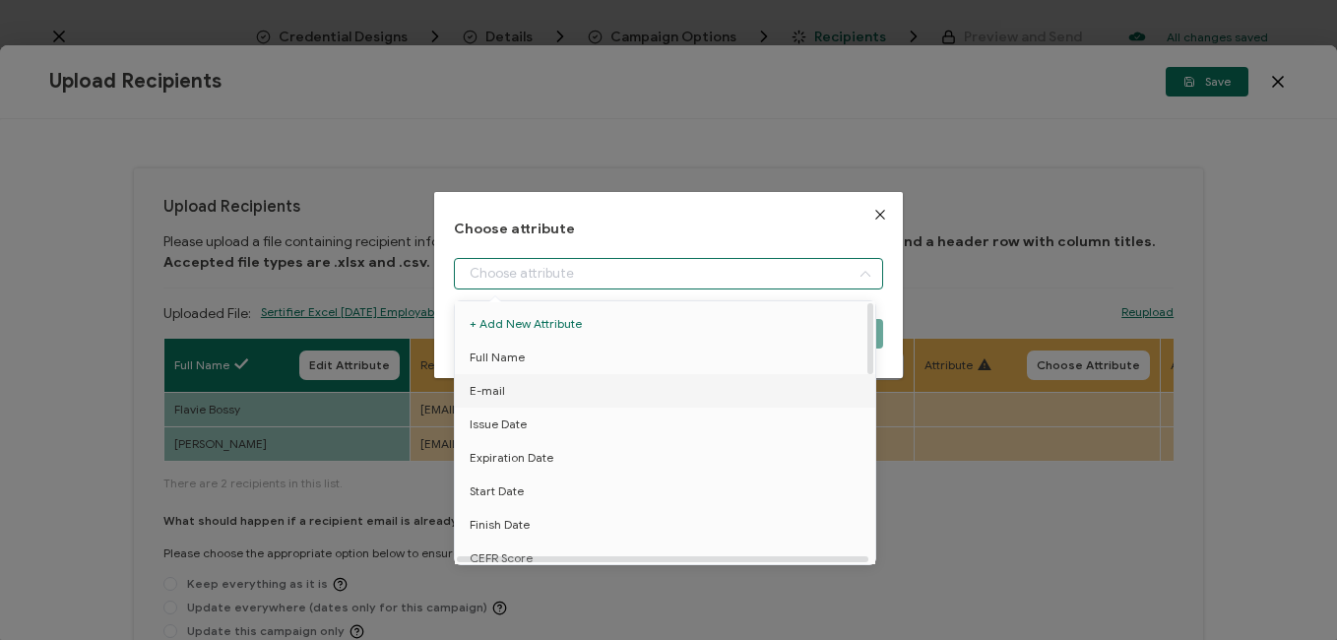
click at [530, 403] on li "E-mail" at bounding box center [668, 390] width 437 height 33
type input "E-mail"
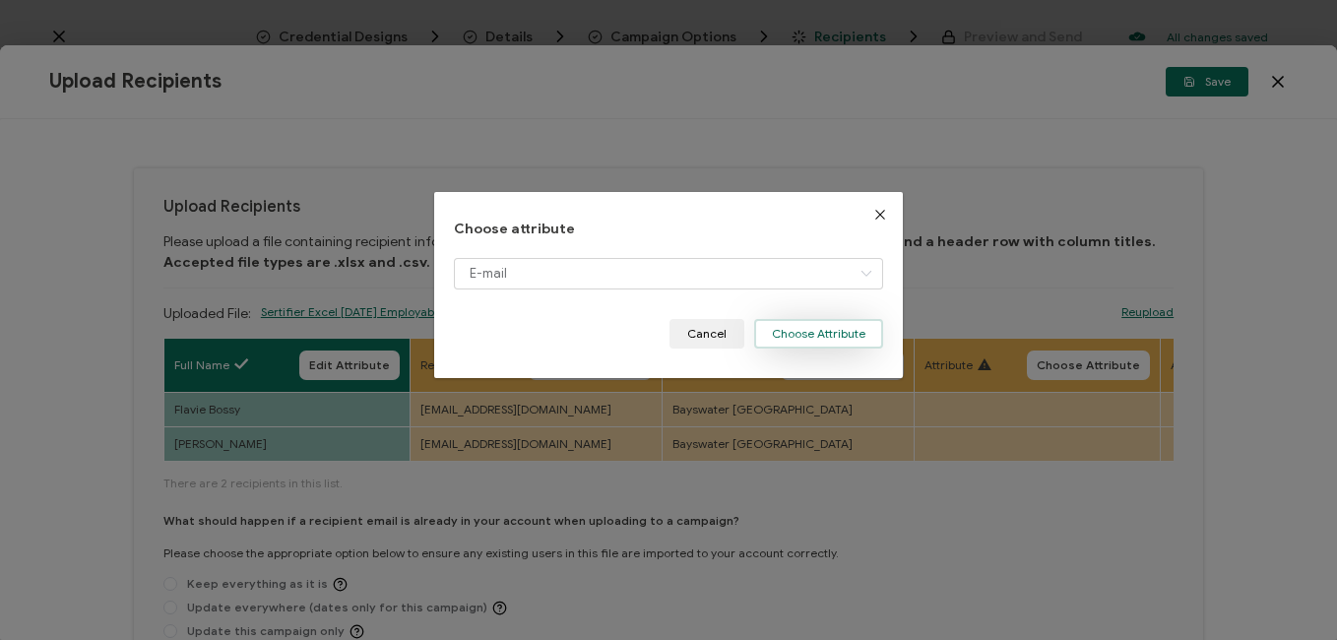
click at [788, 330] on button "Choose Attribute" at bounding box center [818, 334] width 129 height 30
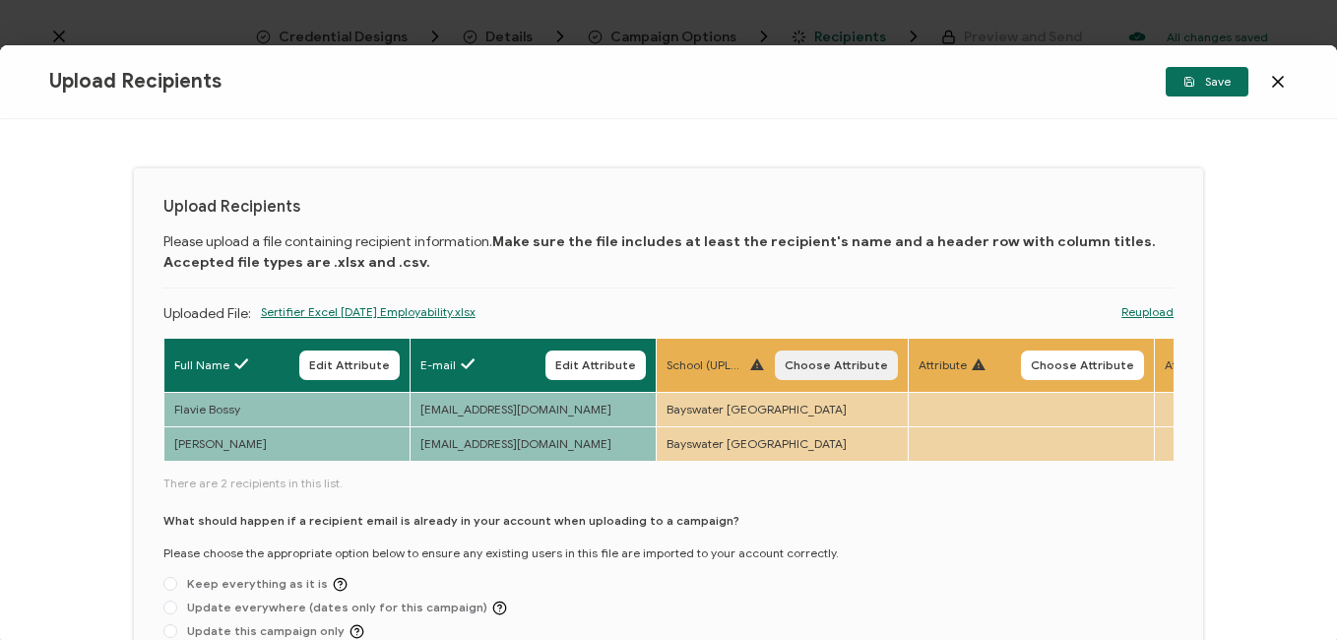
click at [835, 355] on button "Choose Attribute" at bounding box center [836, 365] width 123 height 30
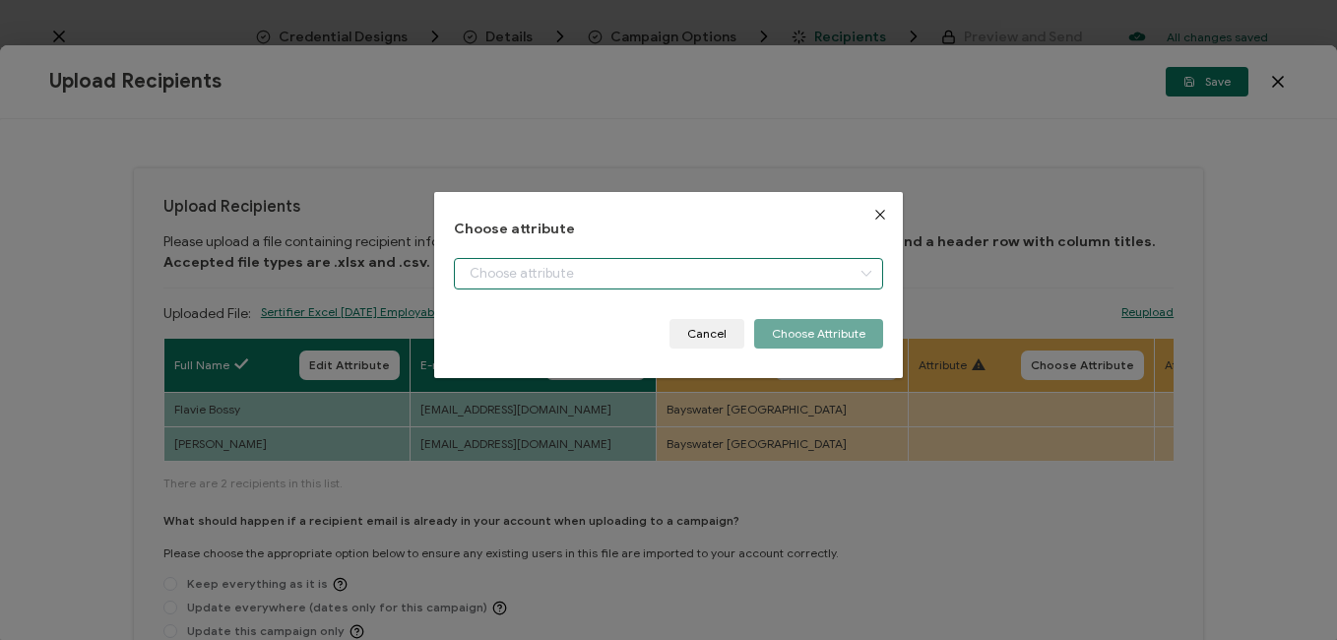
click at [625, 274] on input "dialog" at bounding box center [668, 273] width 428 height 31
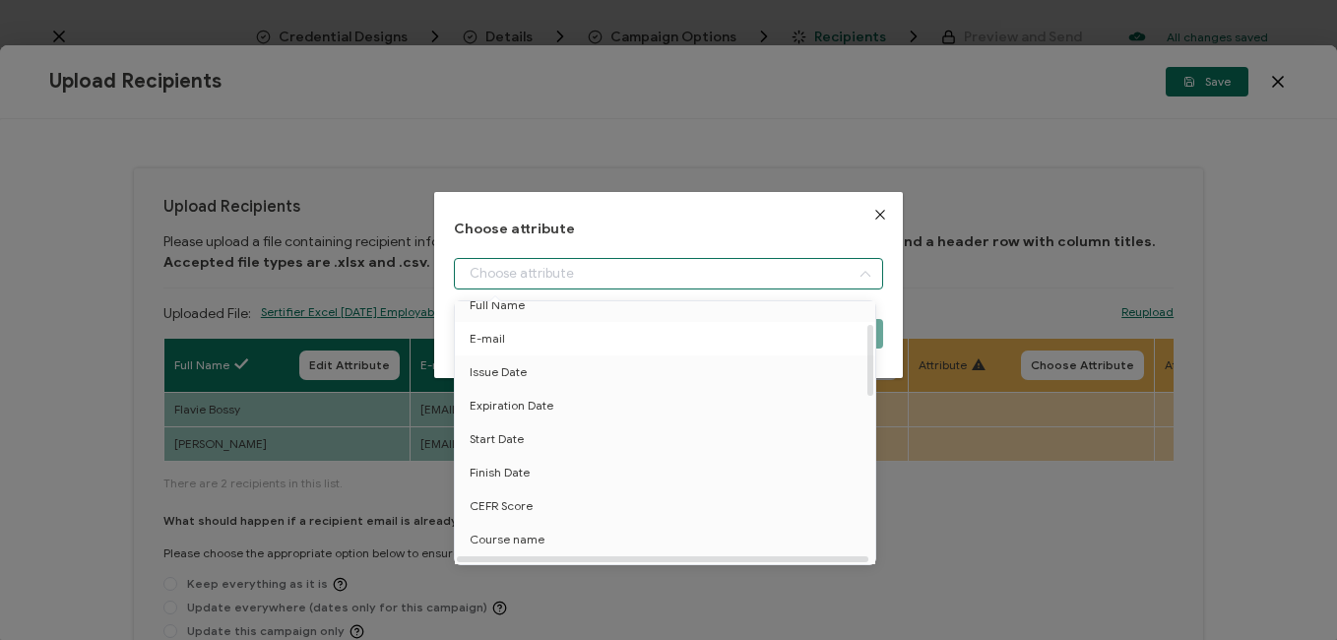
scroll to position [98, 0]
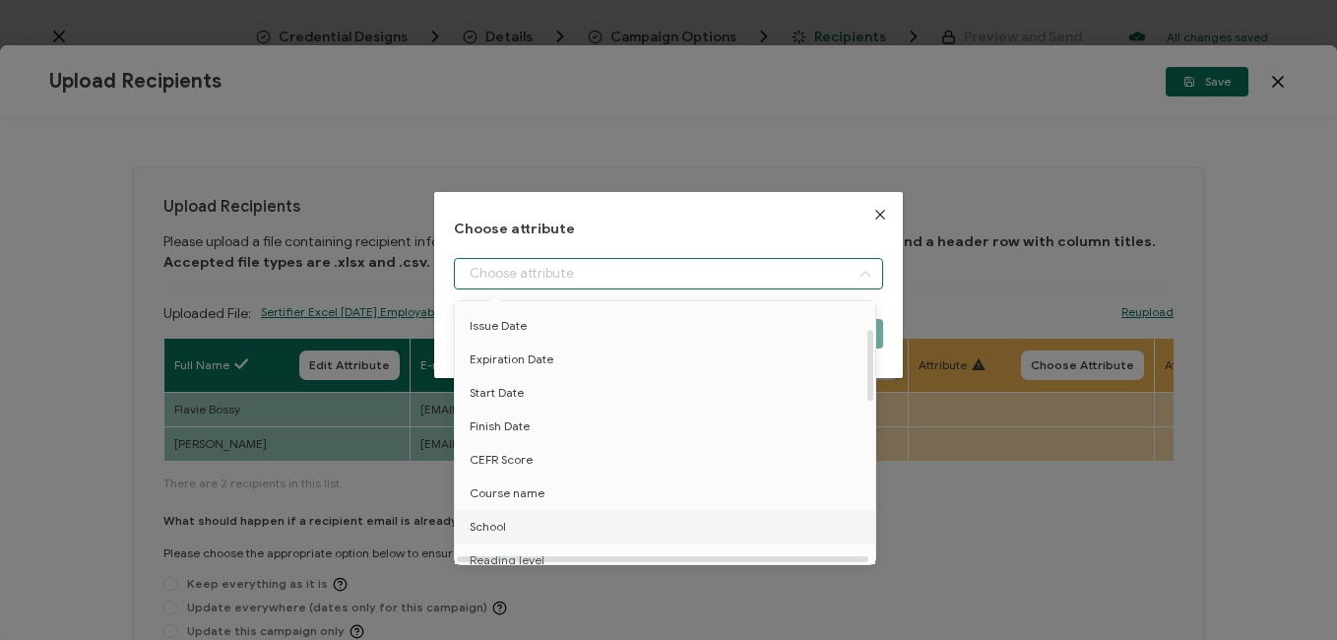
click at [502, 523] on span "School" at bounding box center [487, 526] width 36 height 33
type input "School"
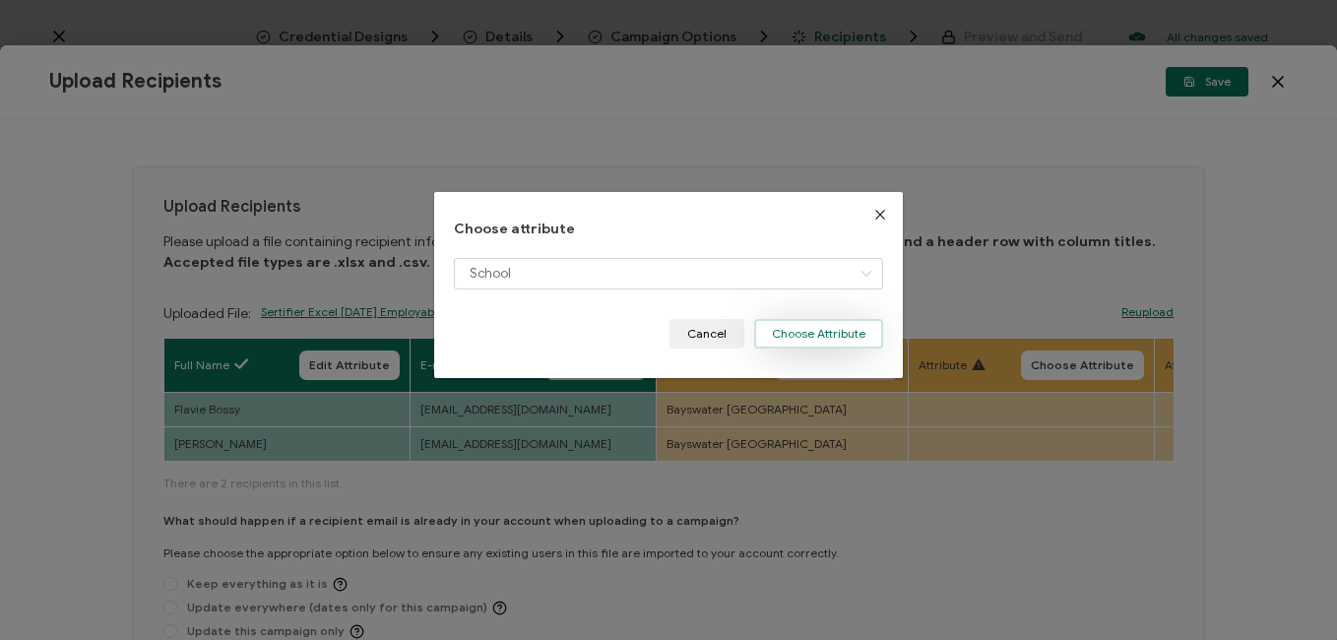
click at [816, 337] on button "Choose Attribute" at bounding box center [818, 334] width 129 height 30
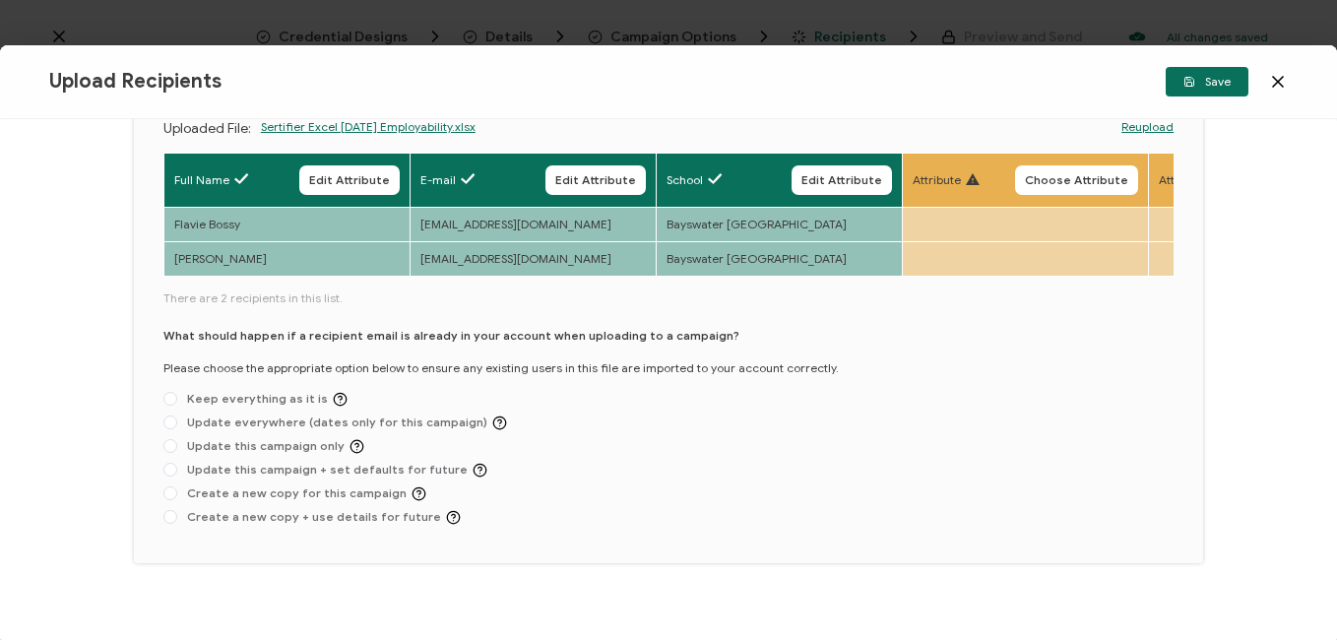
scroll to position [197, 0]
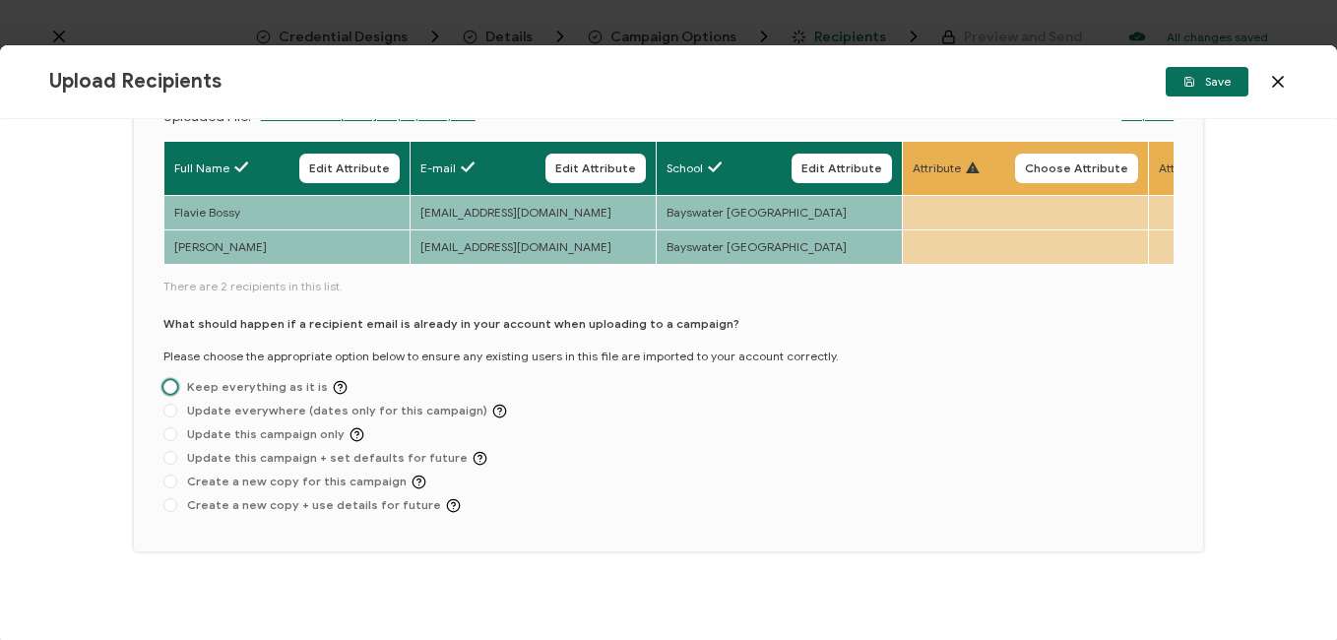
click at [260, 391] on span "Keep everything as it is" at bounding box center [262, 387] width 170 height 15
click at [177, 391] on input "Keep everything as it is" at bounding box center [170, 388] width 14 height 16
radio input "true"
click at [341, 465] on span "Update this campaign + set defaults for future" at bounding box center [332, 458] width 310 height 15
click at [177, 465] on input "Update this campaign + set defaults for future" at bounding box center [170, 459] width 14 height 16
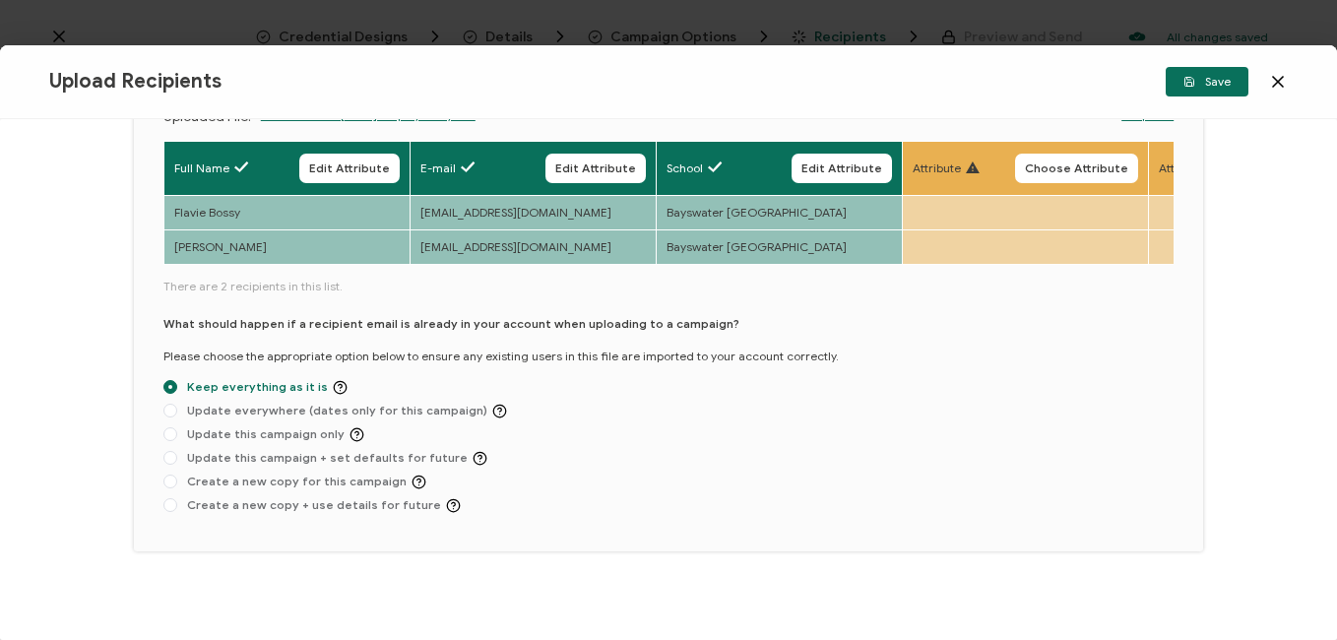
radio input "true"
radio input "false"
radio input "true"
click at [1187, 87] on icon "button" at bounding box center [1189, 82] width 12 height 12
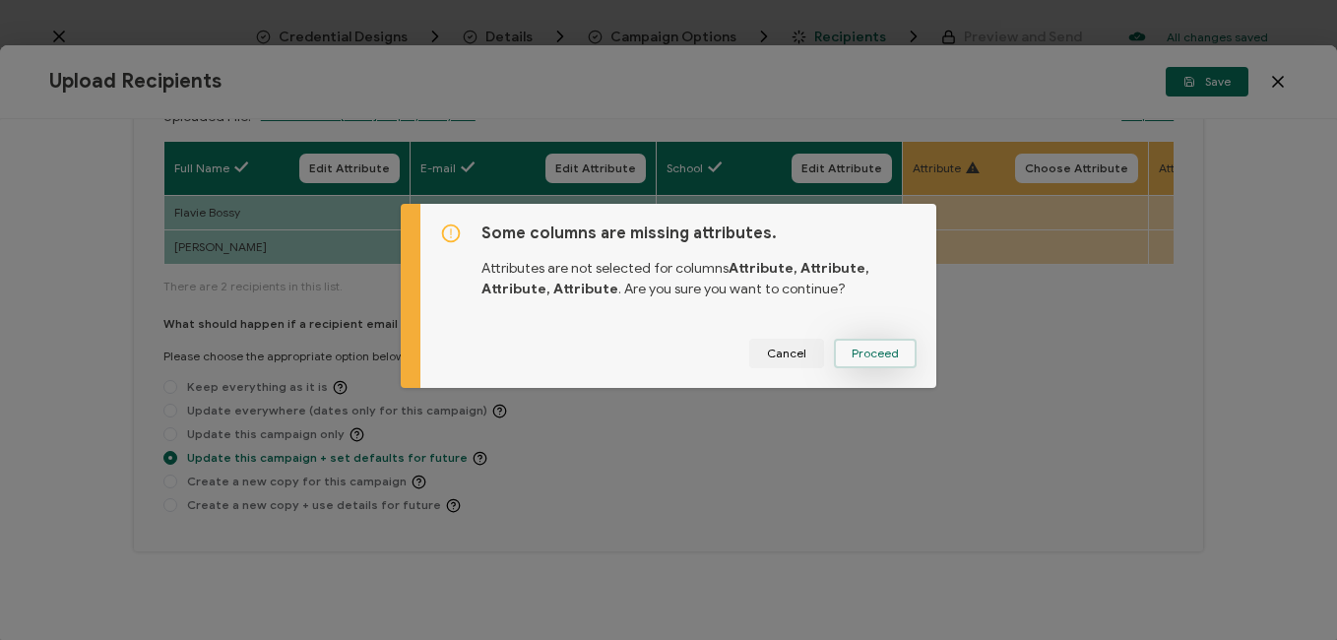
click at [869, 356] on span "Proceed" at bounding box center [874, 353] width 47 height 12
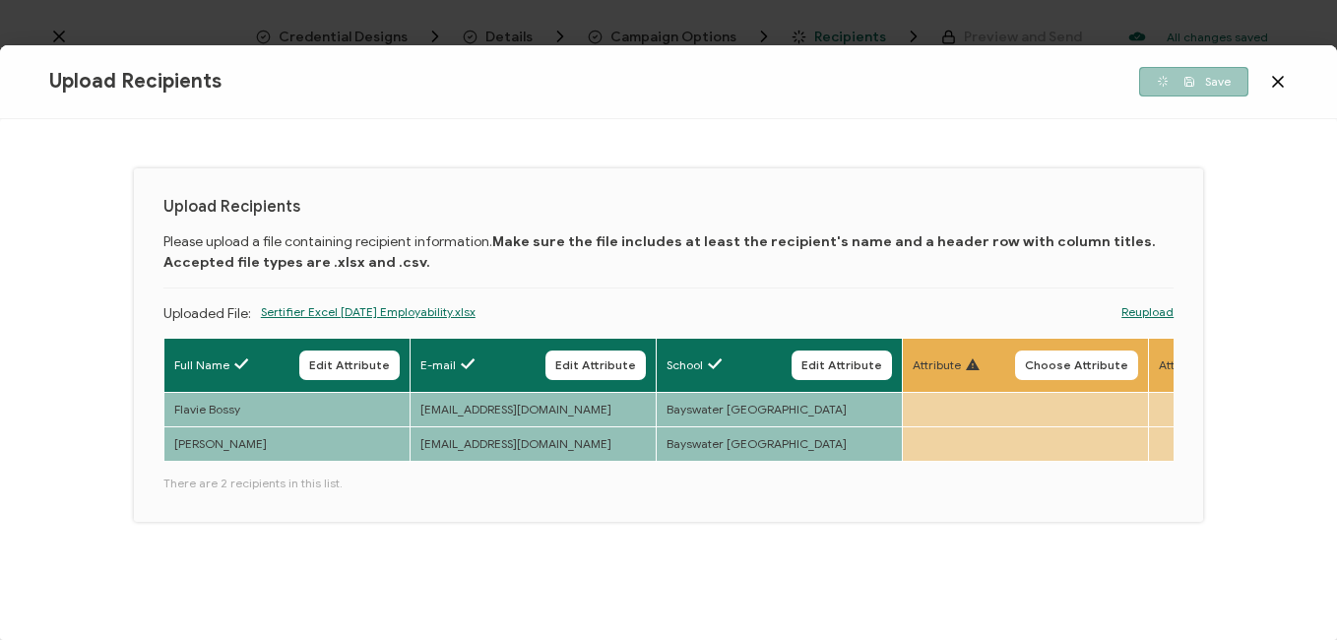
scroll to position [0, 0]
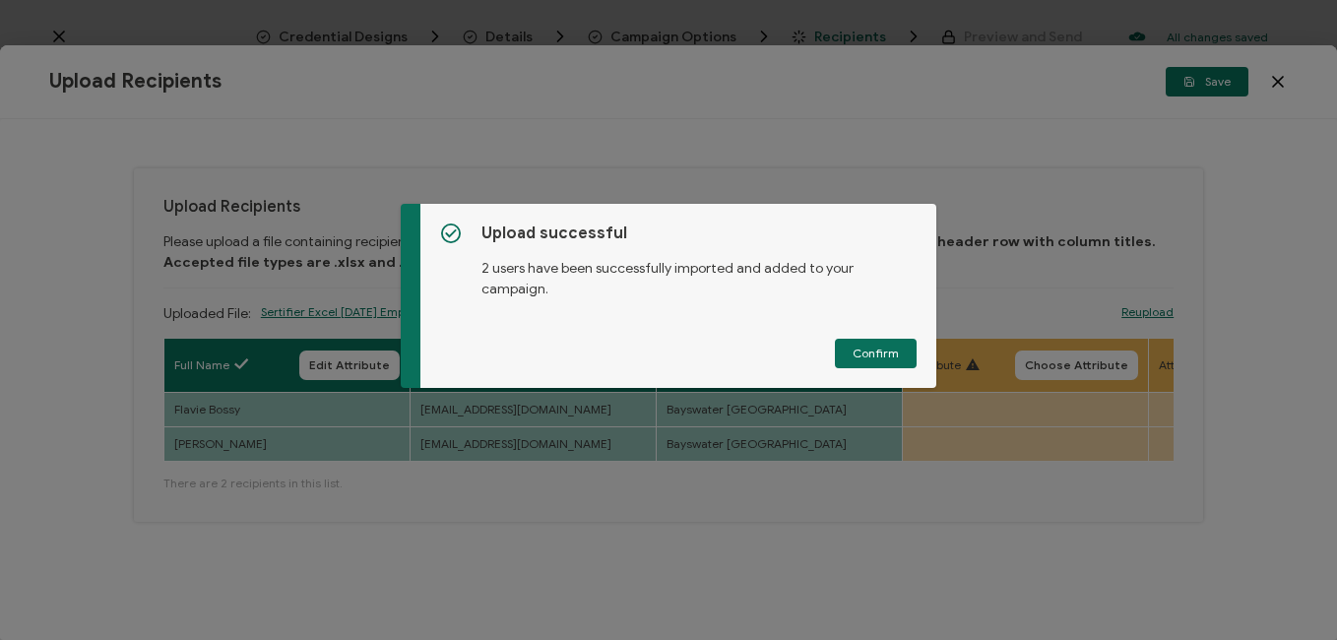
click at [855, 350] on span "Confirm" at bounding box center [875, 353] width 46 height 12
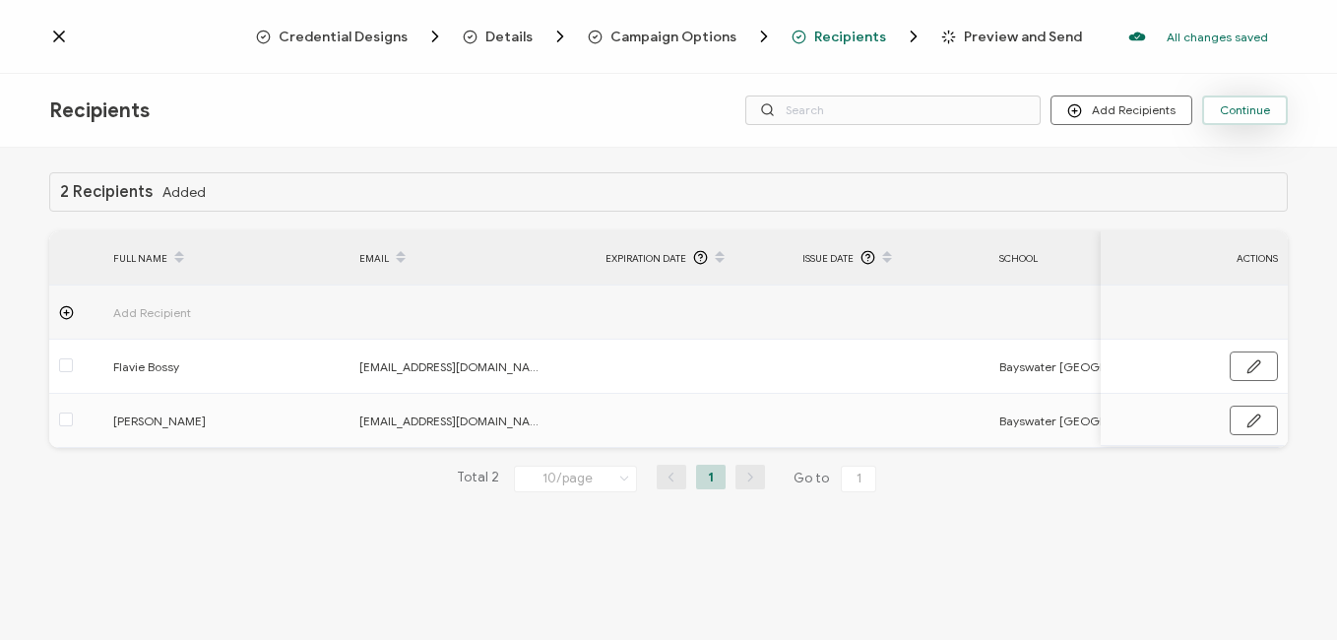
click at [1255, 106] on span "Continue" at bounding box center [1244, 110] width 50 height 12
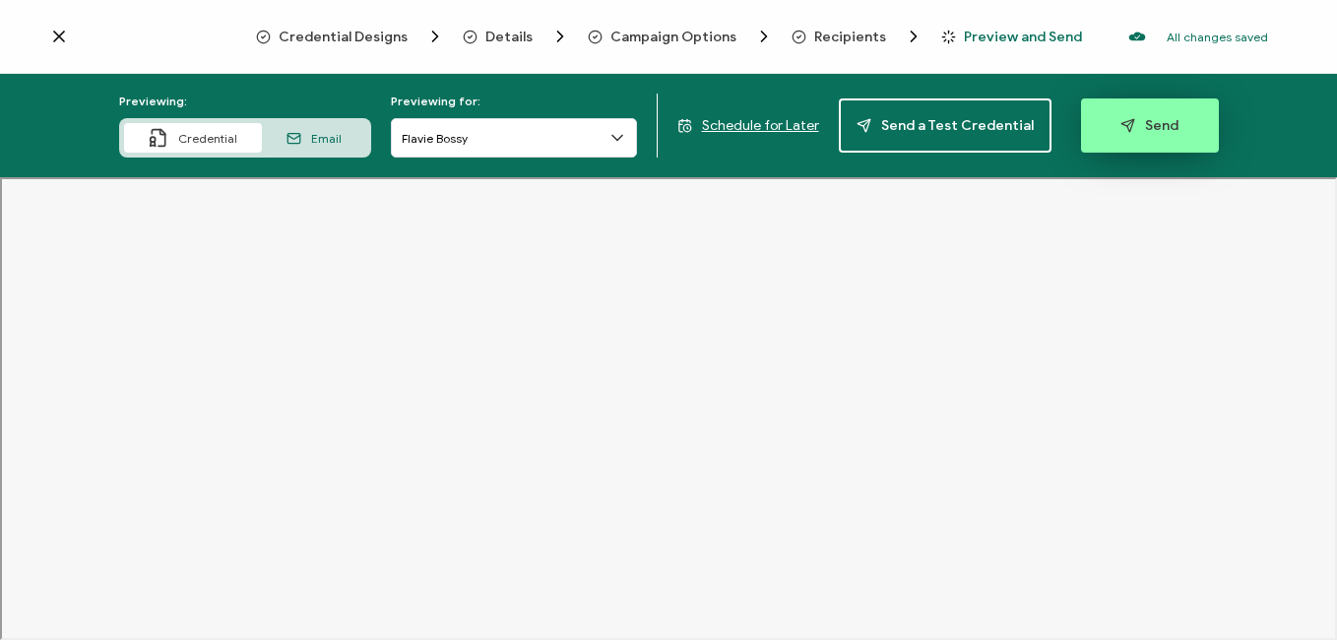
click at [1127, 128] on span "Send" at bounding box center [1149, 125] width 58 height 15
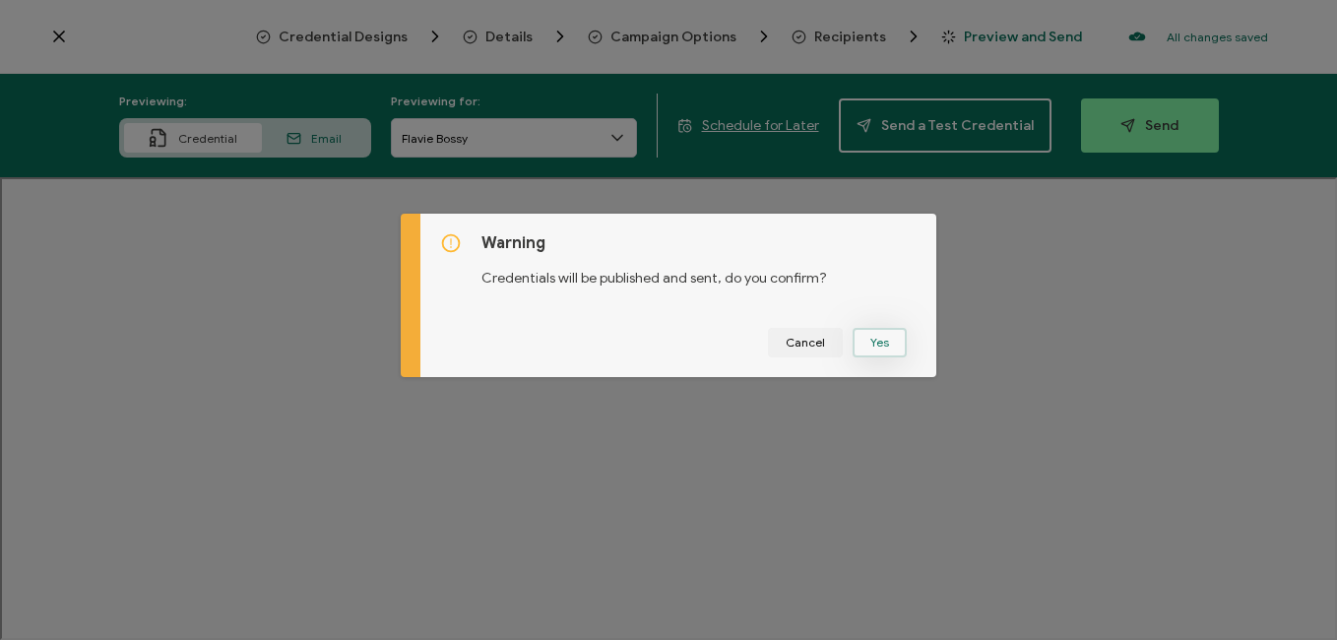
click at [877, 340] on button "Yes" at bounding box center [879, 343] width 54 height 30
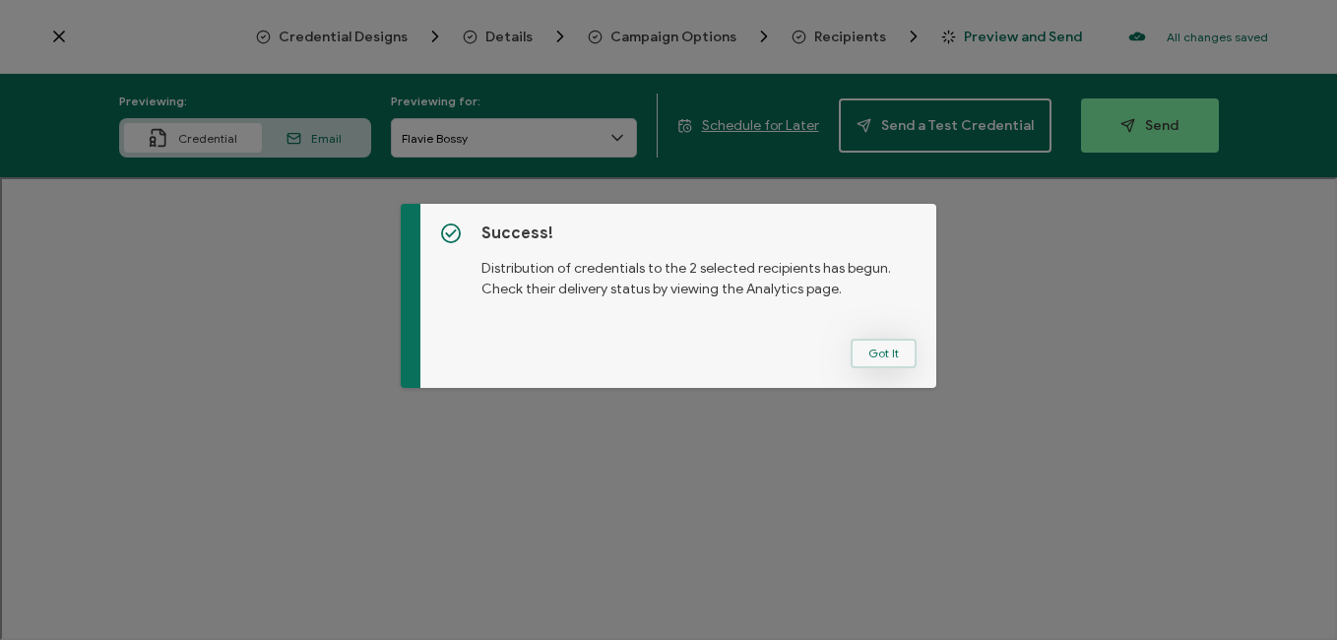
click at [877, 348] on button "Got It" at bounding box center [883, 354] width 66 height 30
